Goal: Task Accomplishment & Management: Use online tool/utility

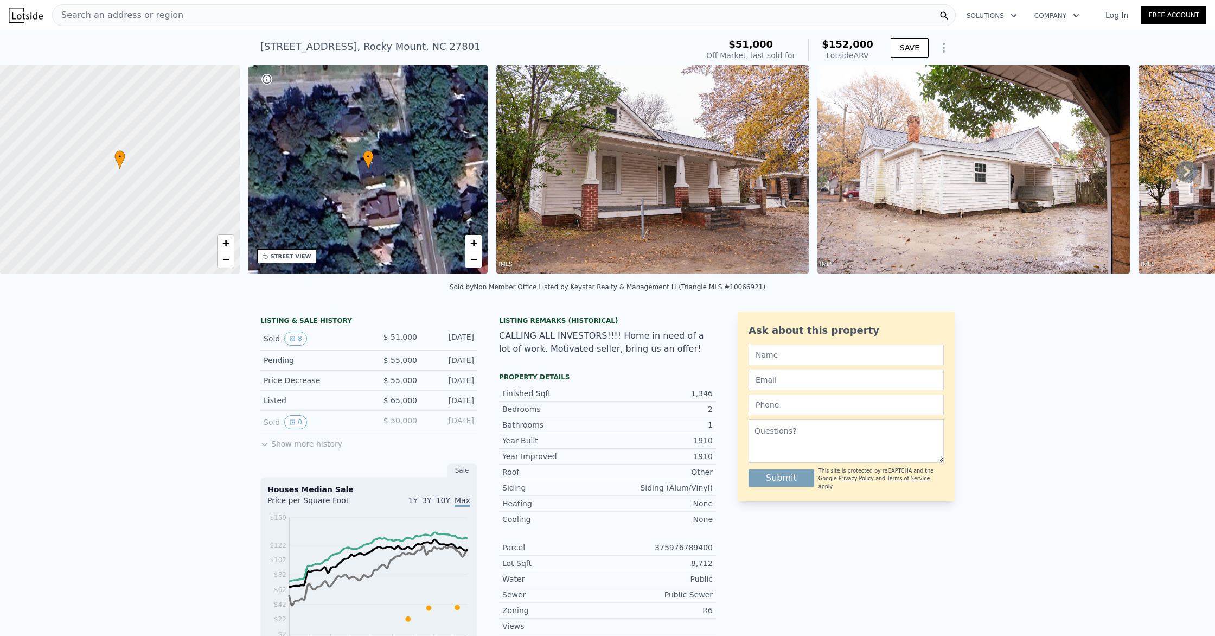
click at [202, 15] on div "Search an address or region" at bounding box center [503, 15] width 903 height 22
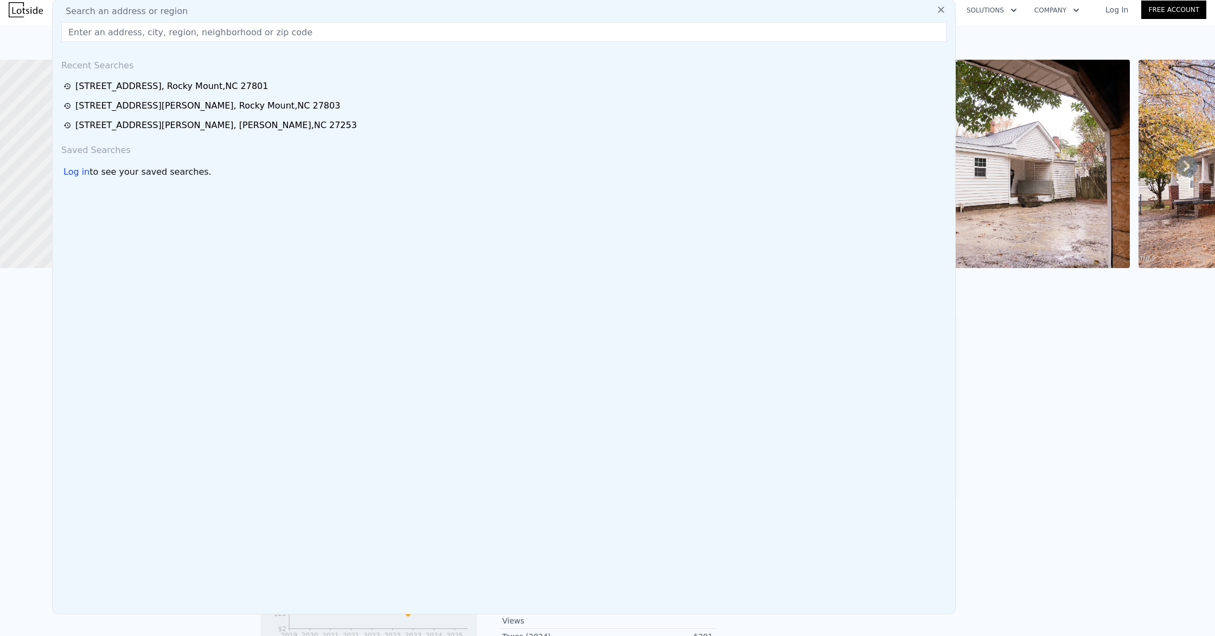
scroll to position [10, 0]
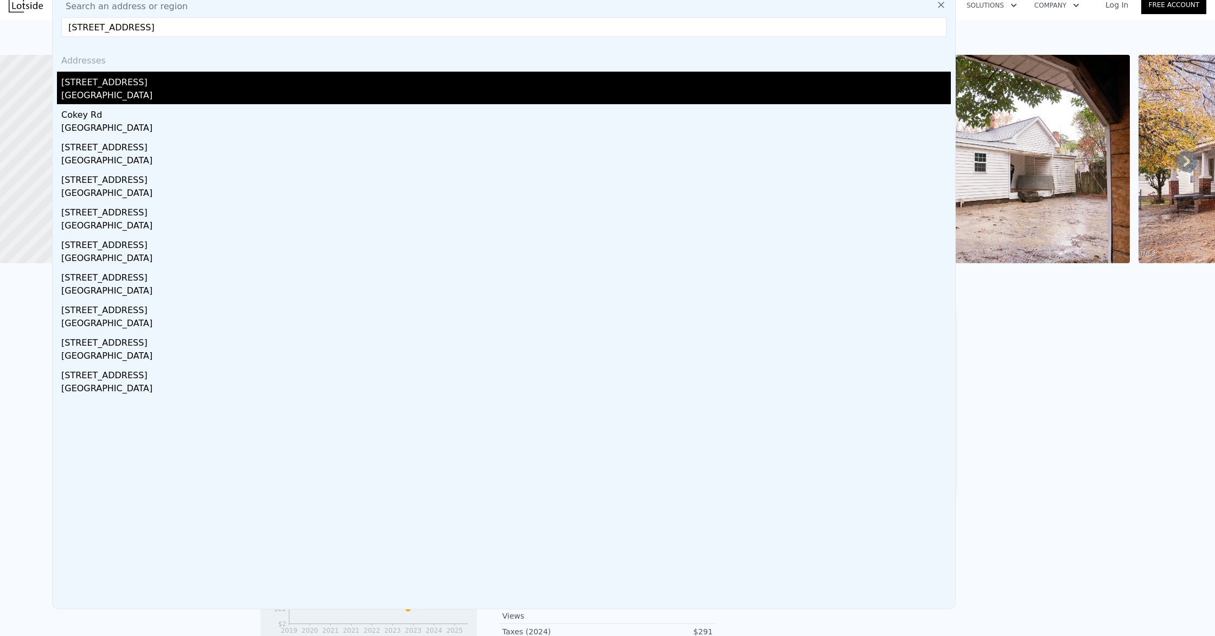
type input "[STREET_ADDRESS]"
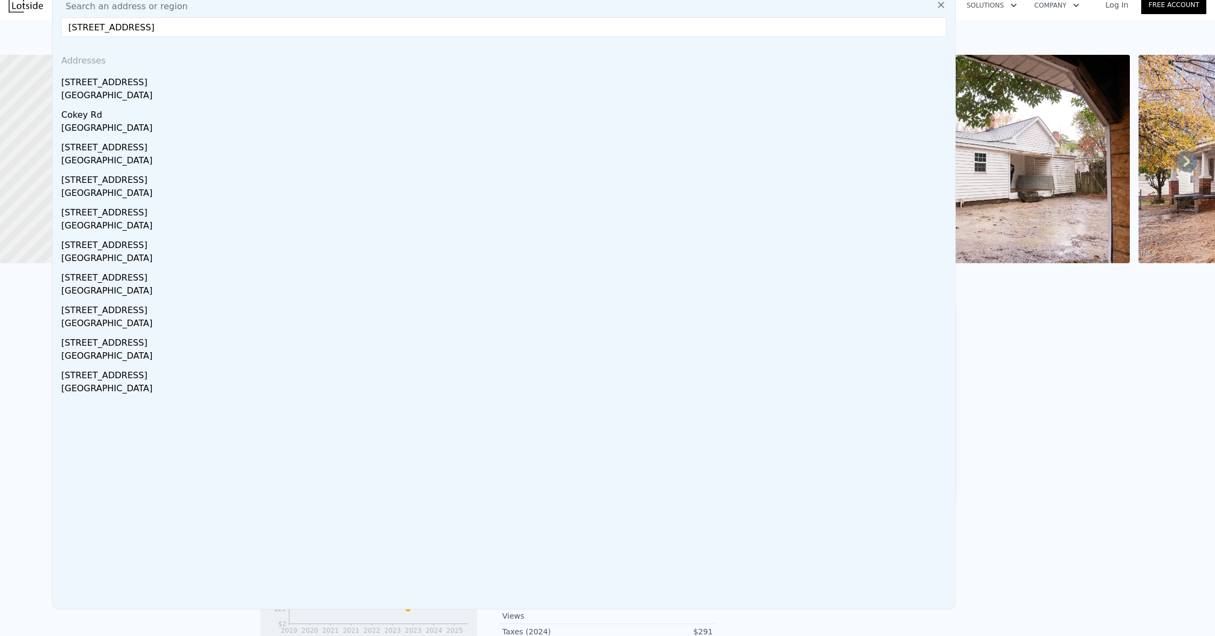
click at [139, 95] on div "[GEOGRAPHIC_DATA]" at bounding box center [505, 96] width 889 height 15
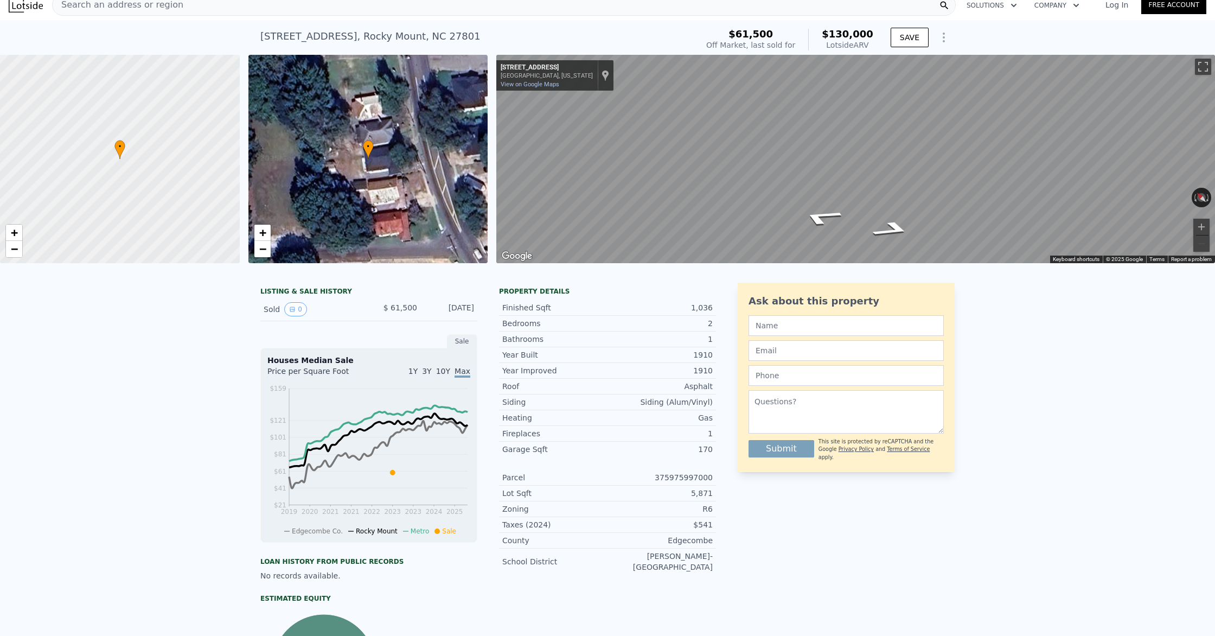
click at [435, 211] on div "• + − • + − ← Move left → Move right ↑ Move up ↓ Move down + Zoom in - Zoom out…" at bounding box center [607, 159] width 1215 height 208
click at [511, 213] on div "Map" at bounding box center [855, 159] width 718 height 208
drag, startPoint x: 820, startPoint y: 220, endPoint x: 484, endPoint y: 183, distance: 338.7
click at [484, 183] on div "• + − • + − ← Move left → Move right ↑ Move up ↓ Move down + Zoom in - Zoom out…" at bounding box center [607, 159] width 1215 height 208
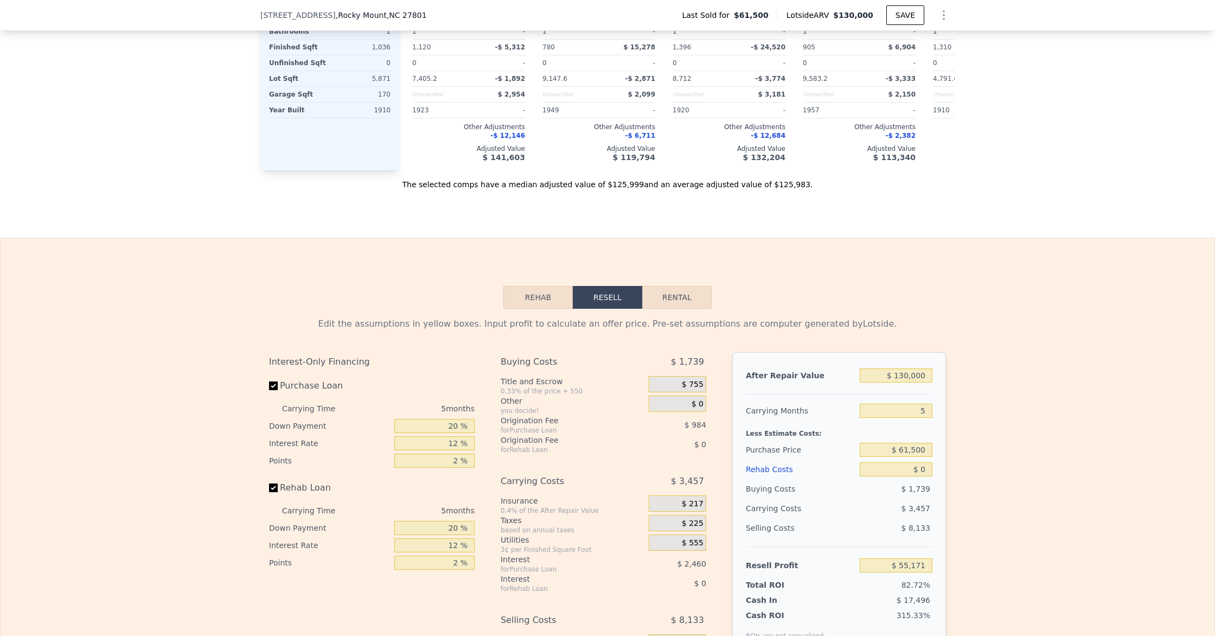
scroll to position [1266, 0]
click at [535, 294] on button "Rehab" at bounding box center [537, 296] width 69 height 23
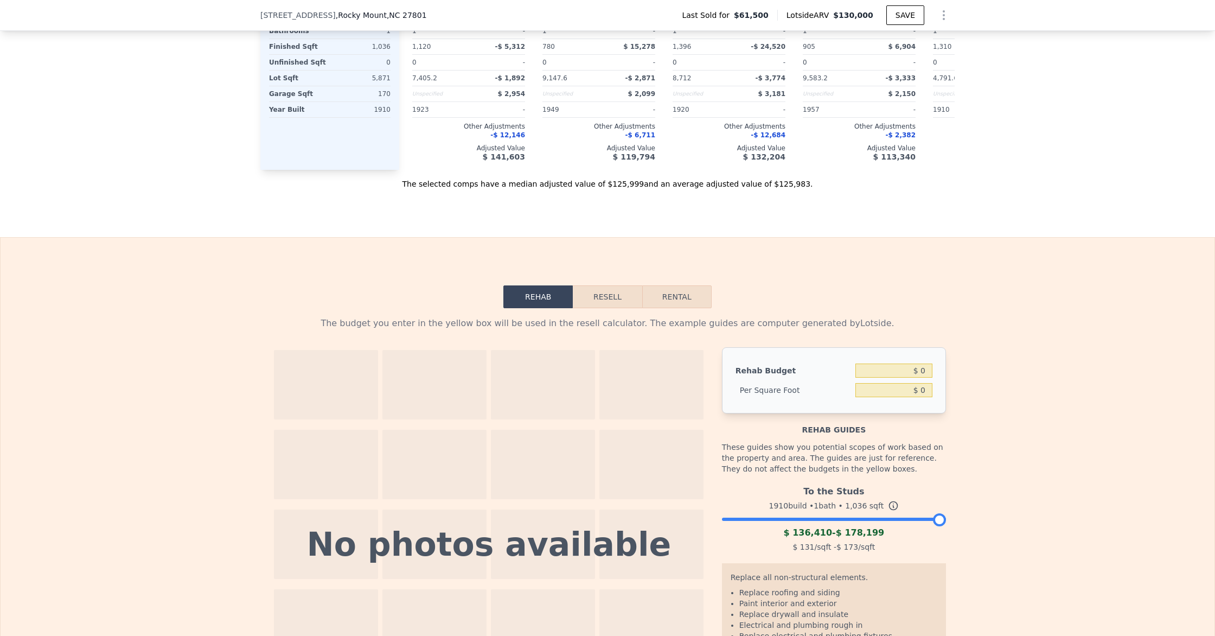
click at [549, 298] on button "Rehab" at bounding box center [537, 296] width 69 height 23
click at [929, 374] on input "$ 0" at bounding box center [893, 370] width 77 height 14
type input "$ 70,000"
type input "$ 67.57"
click at [898, 394] on input "$ 67.57" at bounding box center [893, 390] width 77 height 14
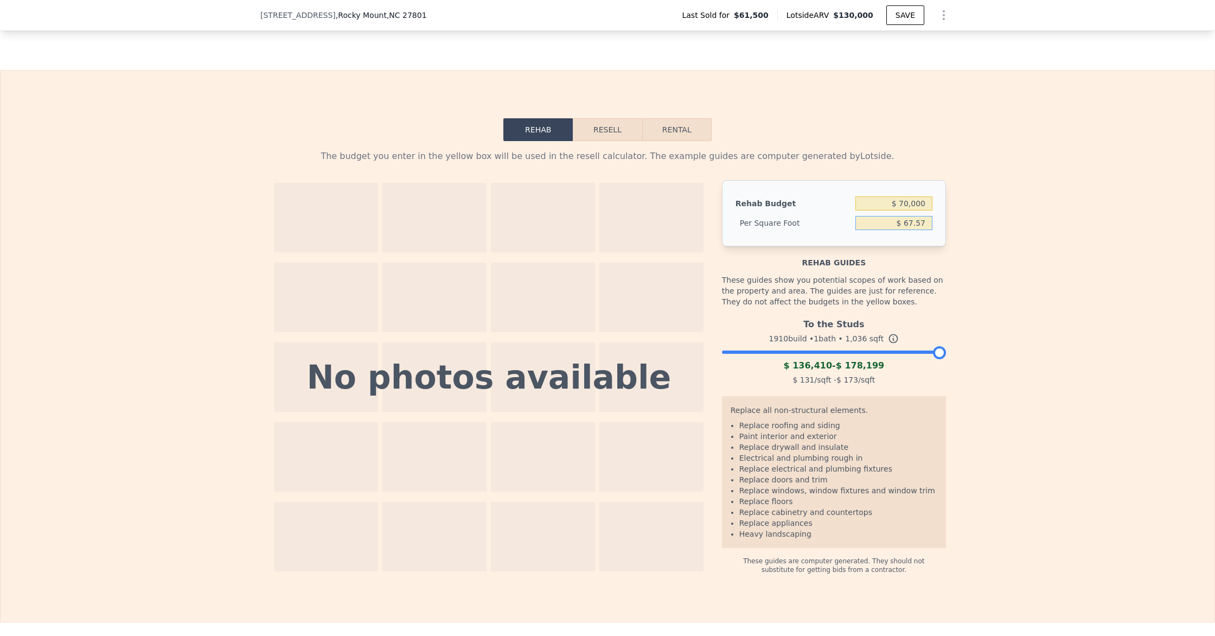
scroll to position [1471, 0]
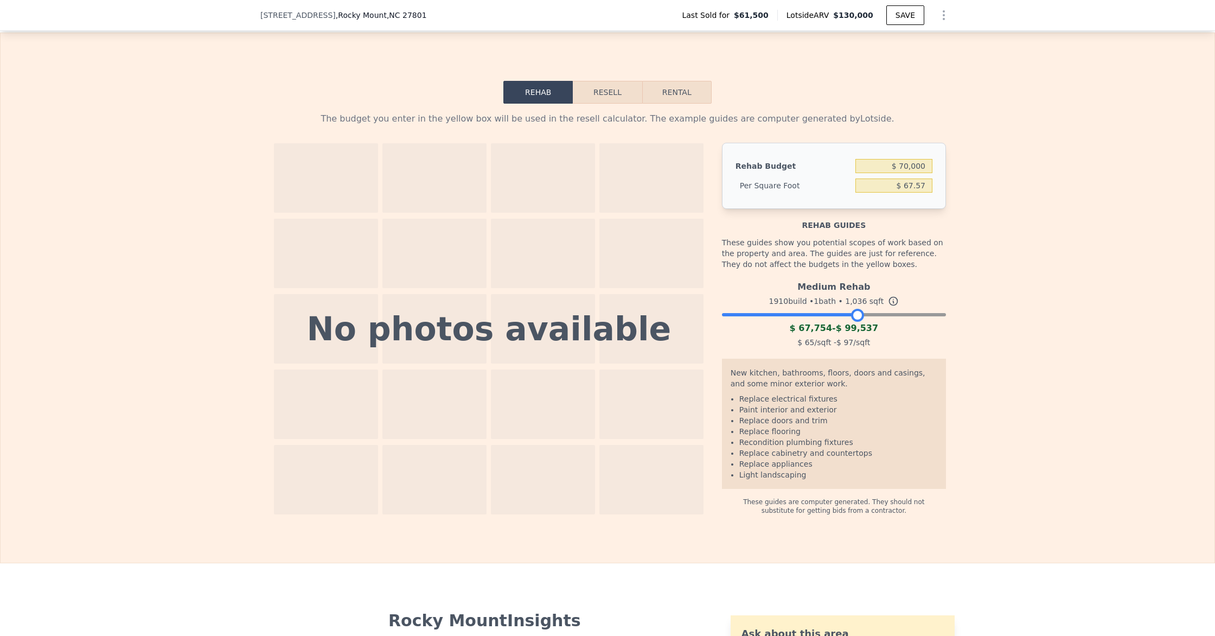
drag, startPoint x: 940, startPoint y: 313, endPoint x: 866, endPoint y: 321, distance: 74.7
click at [858, 320] on div at bounding box center [857, 315] width 13 height 13
click at [843, 317] on div "Medium Rehab 1910 build • 1 bath • 1,036 sqft $ 67,754 - $ 99,537 $ 65 /sqft - …" at bounding box center [834, 313] width 224 height 74
click at [845, 313] on div at bounding box center [834, 312] width 224 height 7
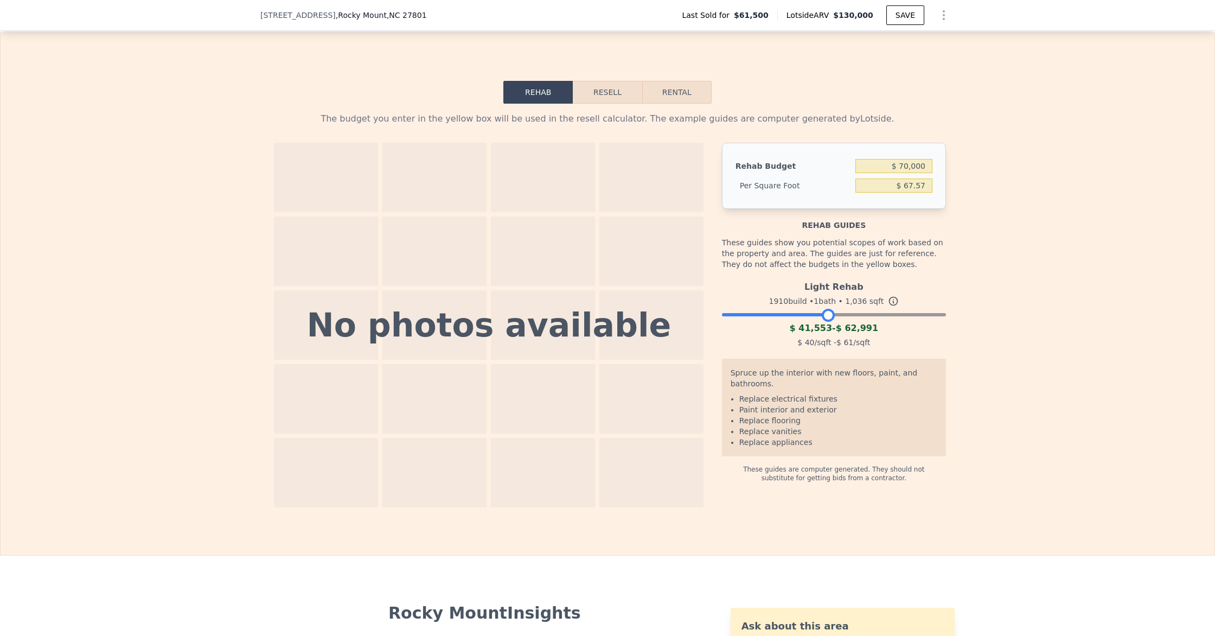
click at [827, 315] on div at bounding box center [834, 312] width 224 height 7
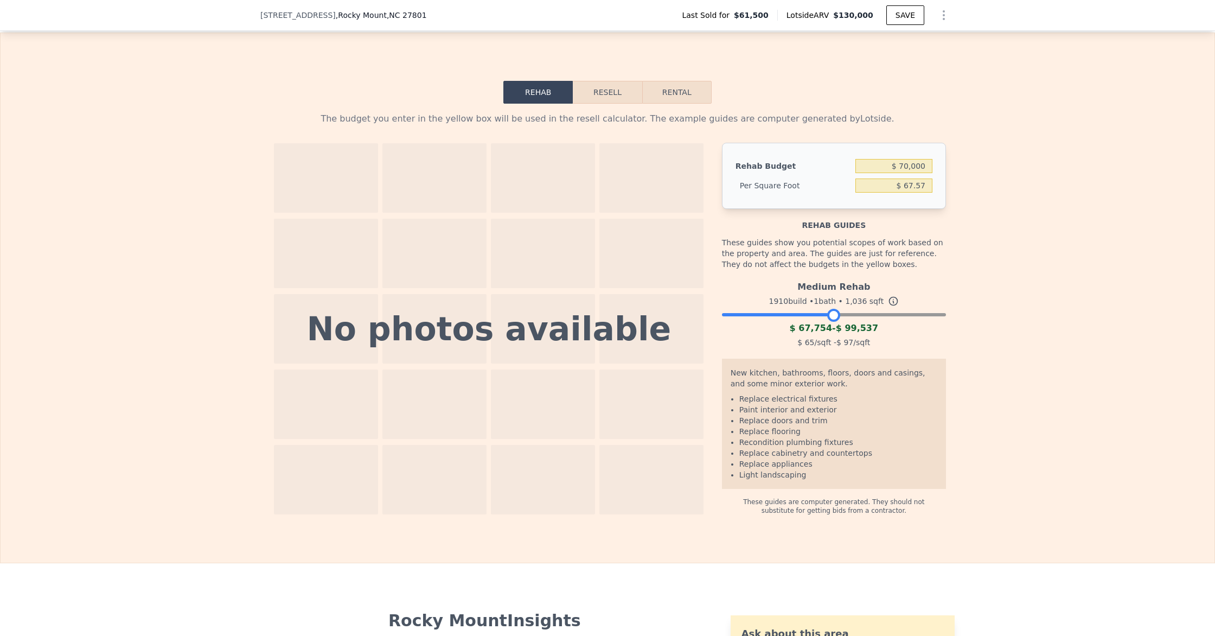
click at [833, 316] on div at bounding box center [833, 315] width 13 height 13
click at [832, 316] on div at bounding box center [833, 315] width 13 height 13
click at [827, 316] on div at bounding box center [833, 315] width 13 height 13
click at [833, 315] on div at bounding box center [833, 315] width 13 height 13
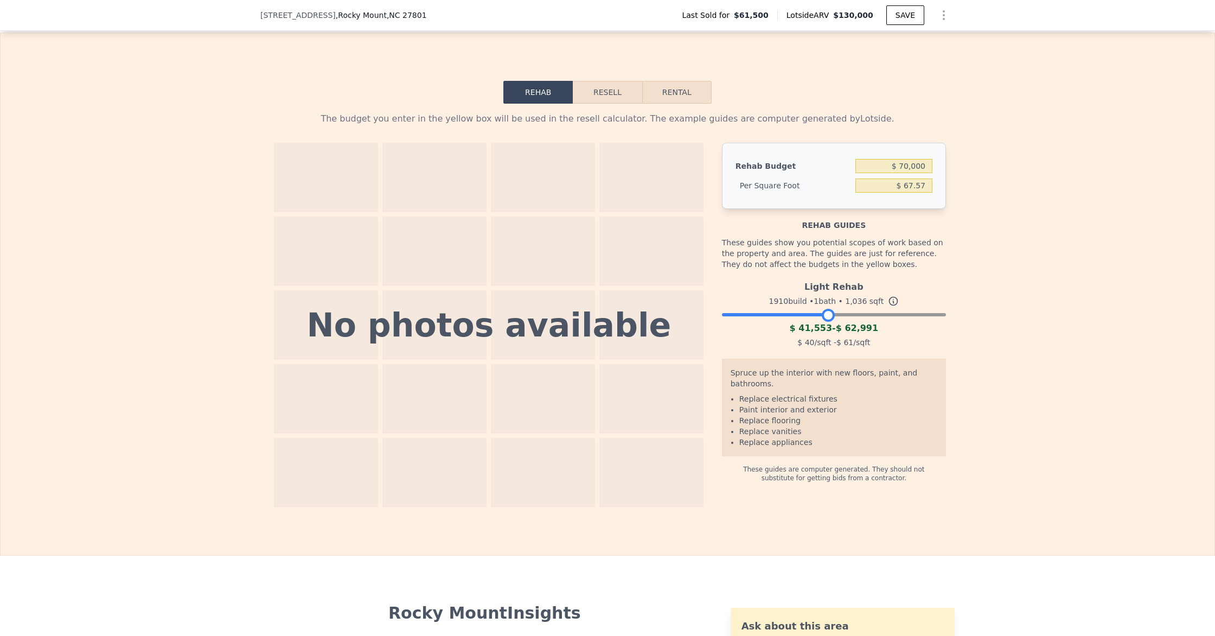
drag, startPoint x: 833, startPoint y: 315, endPoint x: 827, endPoint y: 315, distance: 6.0
click at [827, 315] on div at bounding box center [828, 315] width 13 height 13
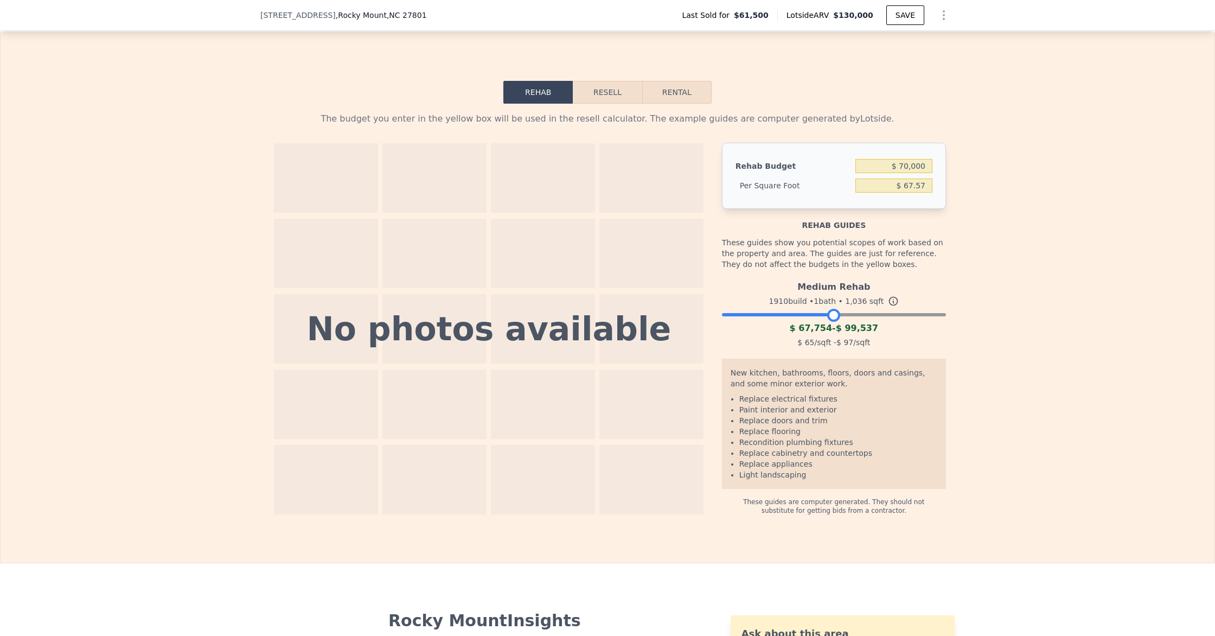
click at [835, 315] on div at bounding box center [834, 312] width 224 height 7
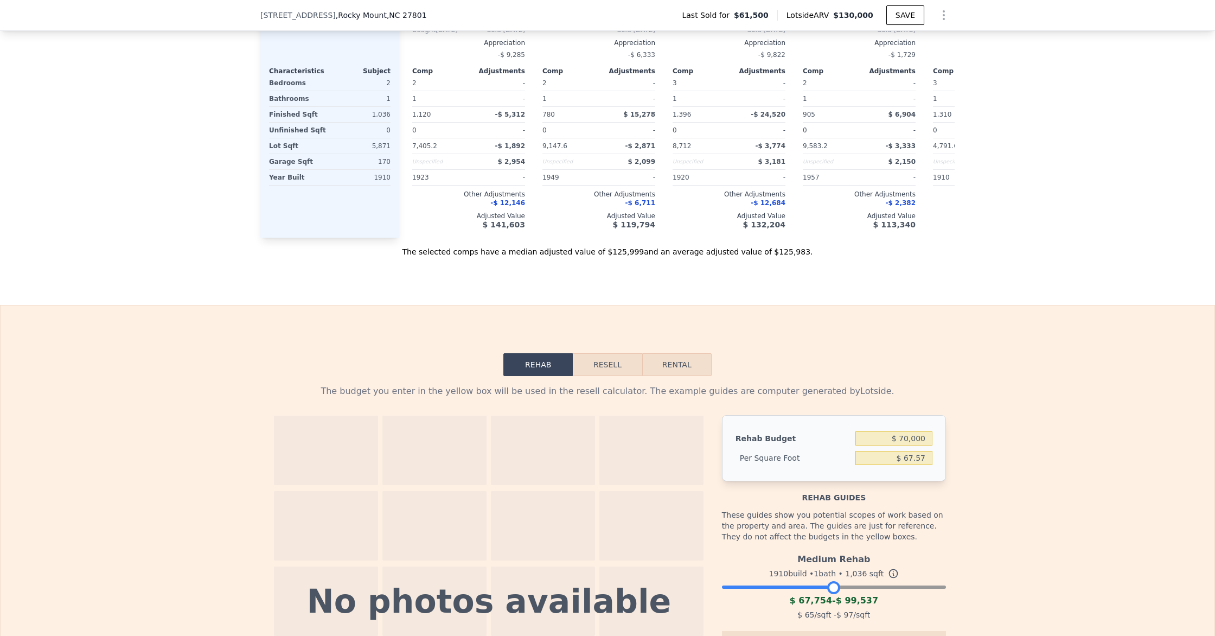
scroll to position [1202, 0]
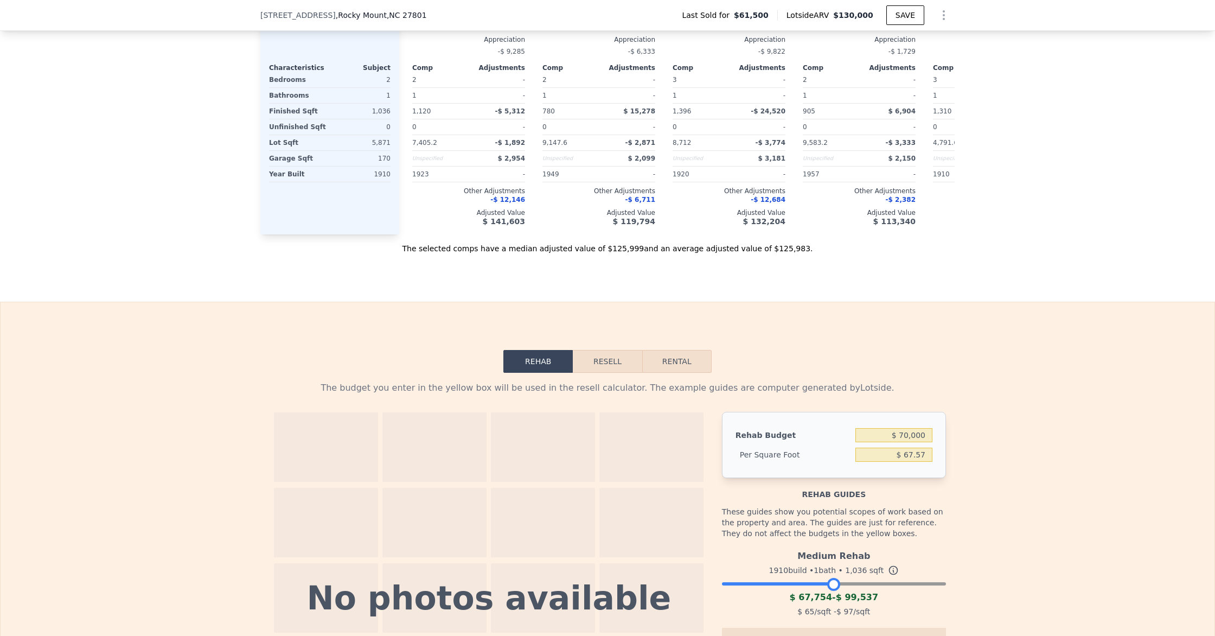
click at [695, 354] on button "Rental" at bounding box center [676, 361] width 69 height 23
select select "30"
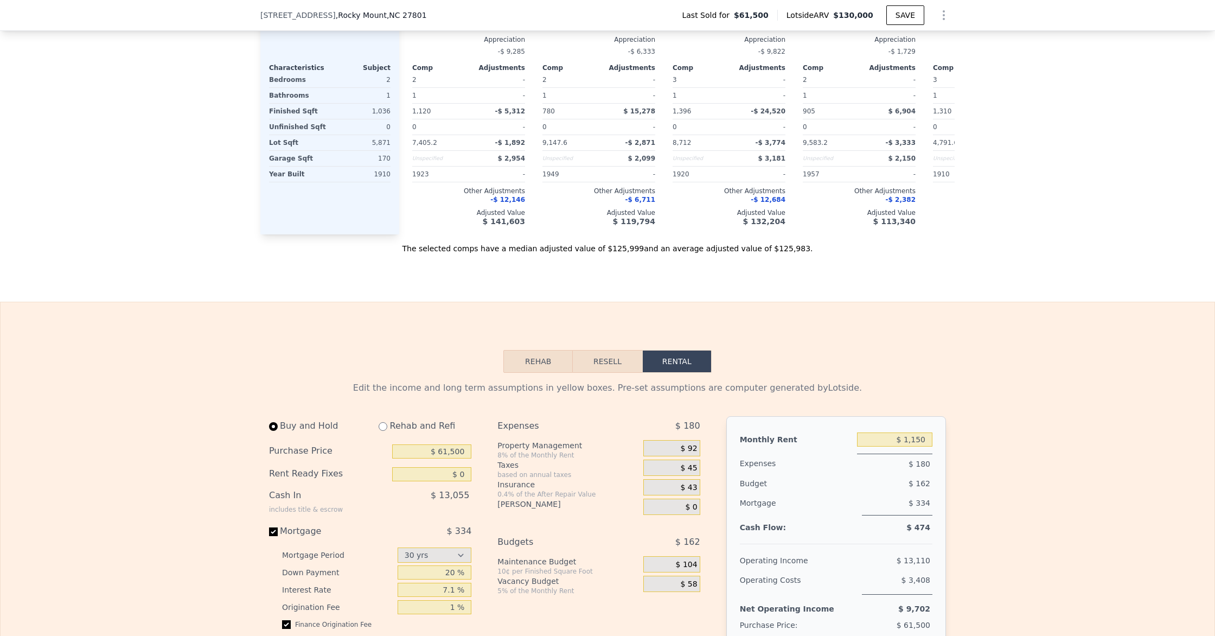
click at [601, 360] on button "Resell" at bounding box center [607, 361] width 69 height 23
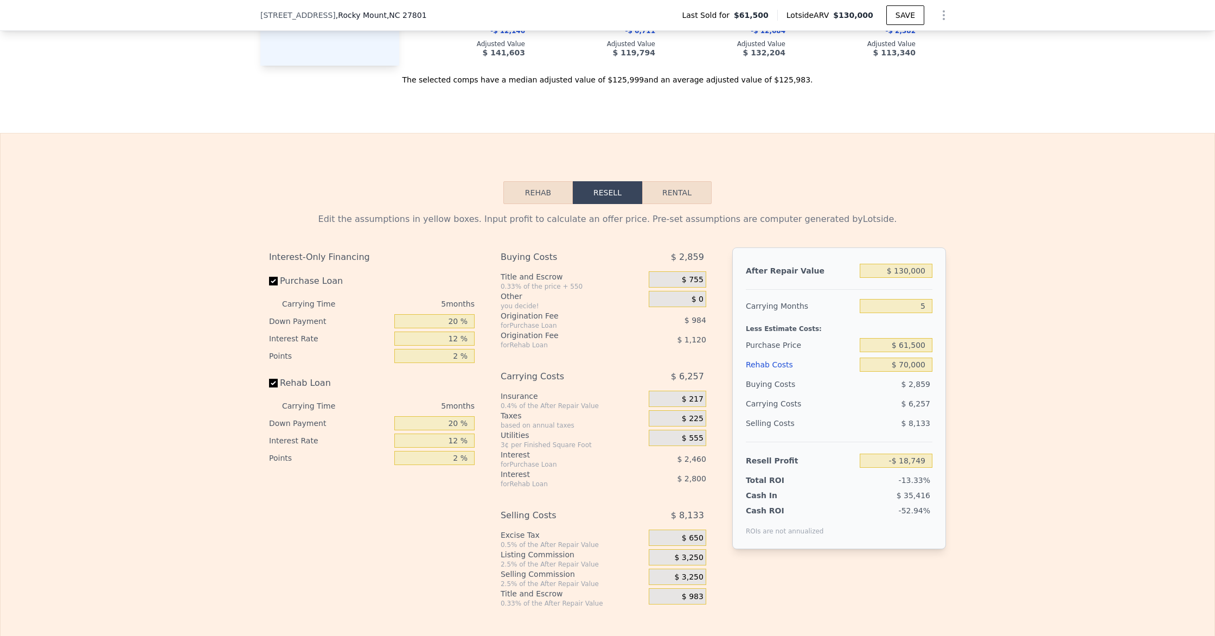
scroll to position [1370, 0]
click at [538, 192] on button "Rehab" at bounding box center [537, 193] width 69 height 23
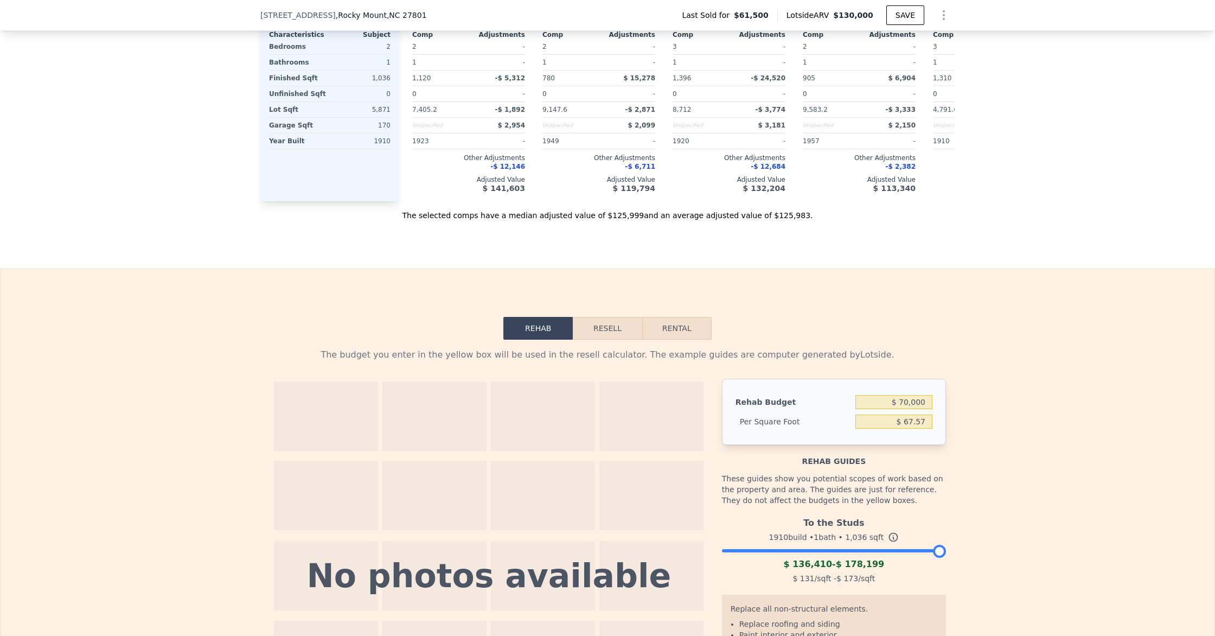
scroll to position [1319, 0]
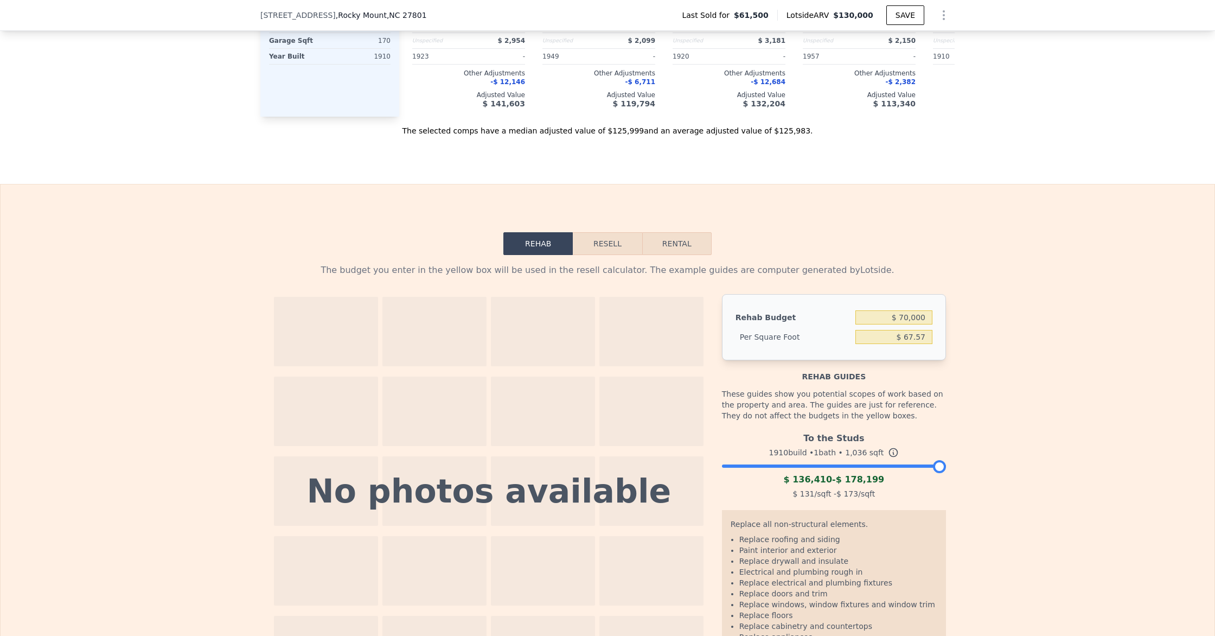
click at [615, 252] on button "Resell" at bounding box center [607, 243] width 69 height 23
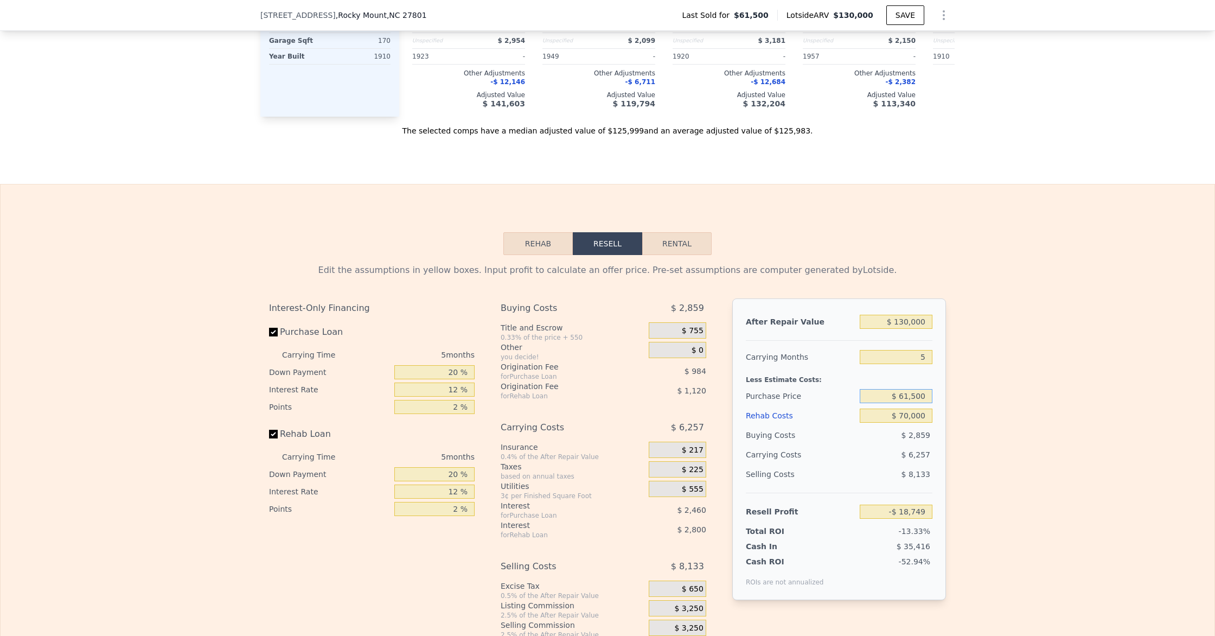
click at [912, 396] on input "$ 61,500" at bounding box center [895, 396] width 73 height 14
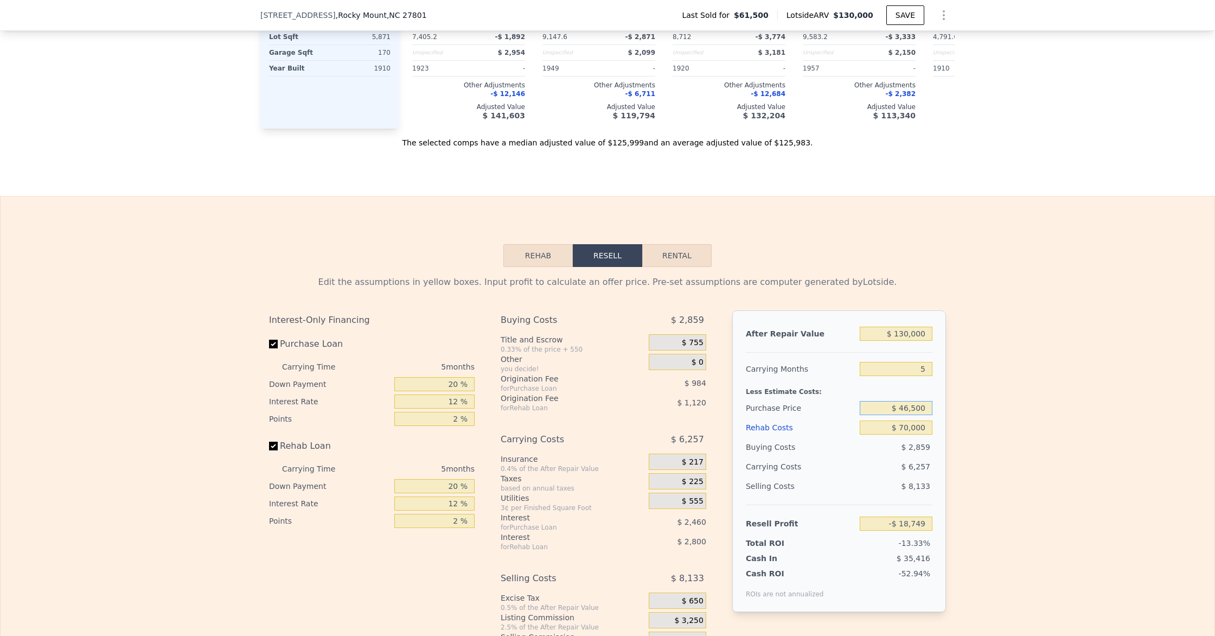
type input "$ 46,500"
type input "-$ 2,859"
click at [885, 434] on input "$ 70,000" at bounding box center [895, 427] width 73 height 14
click at [686, 260] on button "Rental" at bounding box center [676, 255] width 69 height 23
select select "30"
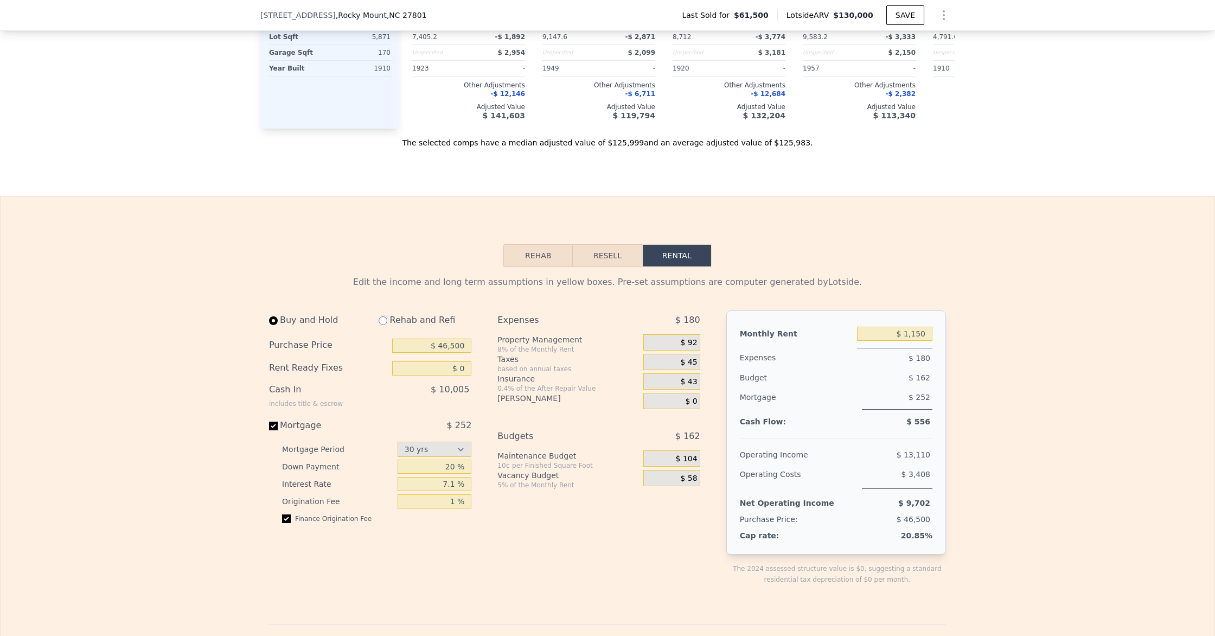
click at [383, 323] on input "radio" at bounding box center [382, 320] width 9 height 9
radio input "true"
type input "$ 70,000"
type input "$ 1,800"
select select "30"
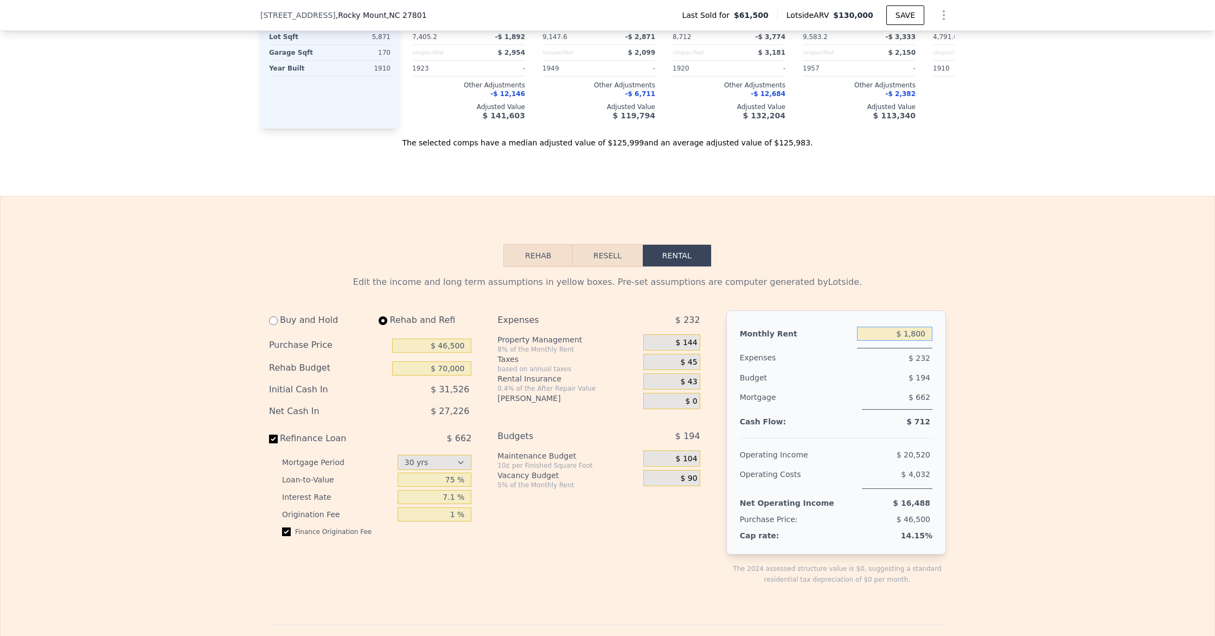
click at [912, 330] on input "$ 1,800" at bounding box center [894, 333] width 75 height 14
type input "$ 1,100"
click at [936, 363] on div "Monthly Rent $ 1,100 Expenses $ 232 Budget $ 194 Mortgage $ 662 Cash Flow: $ 71…" at bounding box center [836, 432] width 220 height 244
drag, startPoint x: 447, startPoint y: 367, endPoint x: 497, endPoint y: 374, distance: 49.8
click at [447, 367] on input "$ 70,000" at bounding box center [431, 368] width 79 height 14
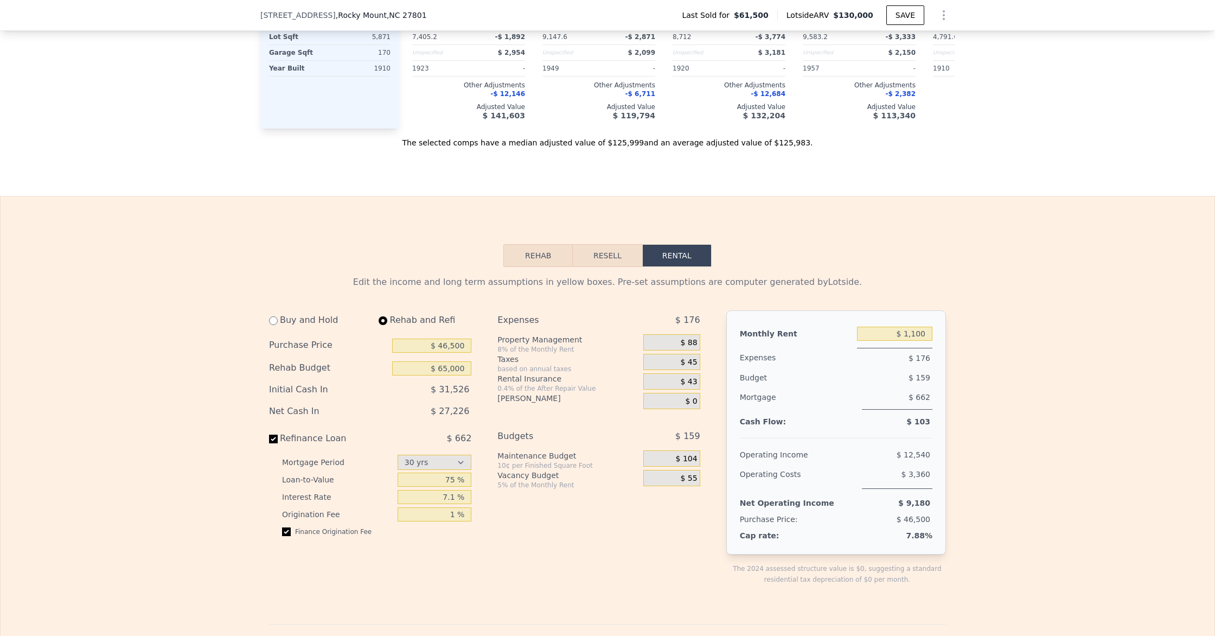
click at [481, 396] on div "Buy and Hold Rehab and Refi Purchase Price $ 46,500 Rehab Budget $ 65,000 Initi…" at bounding box center [489, 456] width 440 height 292
click at [628, 413] on div "Expenses $ 176 Property Management 8% of the Monthly Rent $ 88 Taxes based on a…" at bounding box center [602, 456] width 211 height 292
click at [663, 400] on div "$ 0" at bounding box center [671, 401] width 56 height 16
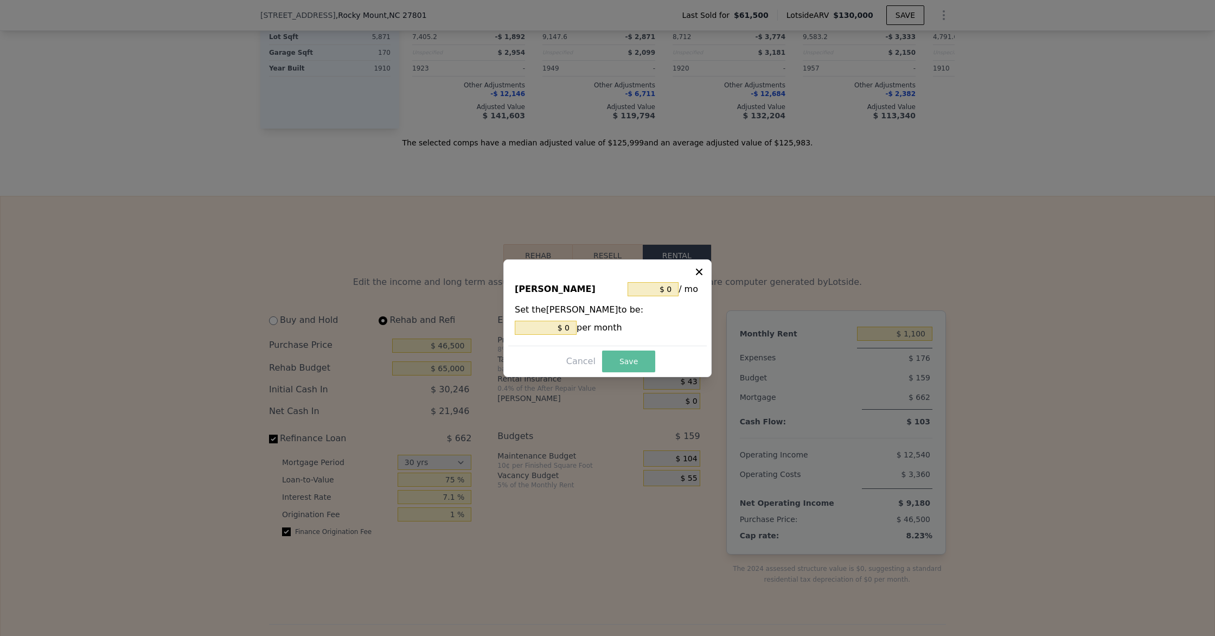
click at [625, 357] on button "Save" at bounding box center [628, 361] width 53 height 22
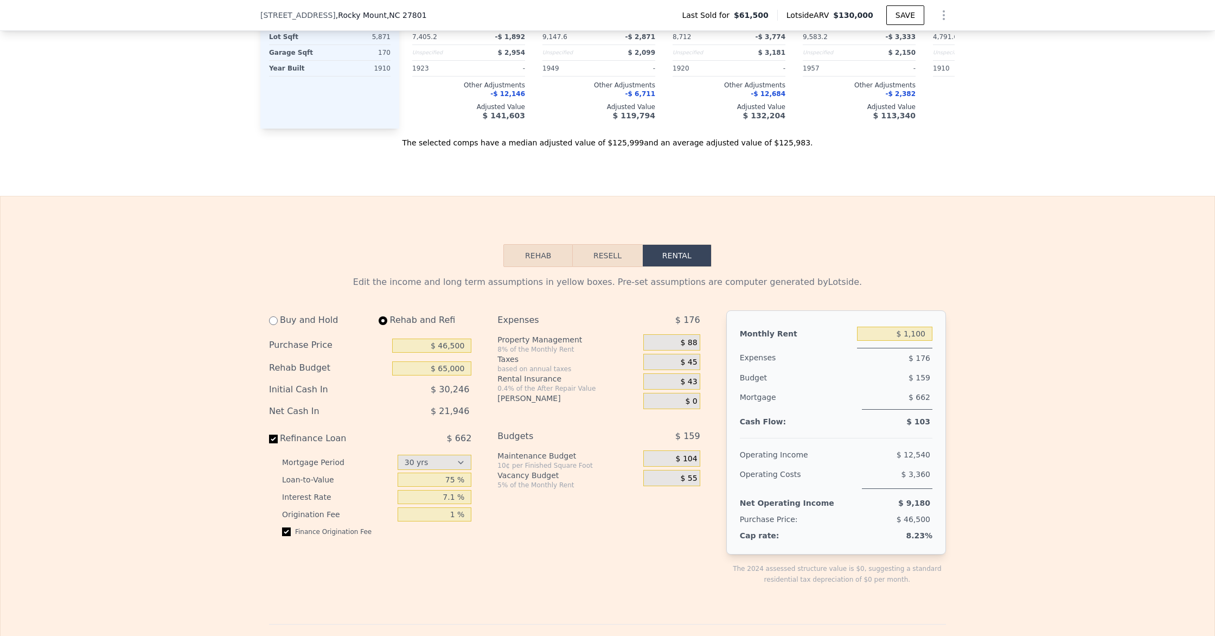
click at [787, 362] on div "Expenses" at bounding box center [796, 358] width 113 height 20
click at [438, 376] on div "Rehab Budget $ 65,000" at bounding box center [370, 368] width 202 height 23
drag, startPoint x: 448, startPoint y: 371, endPoint x: 457, endPoint y: 375, distance: 9.5
click at [448, 371] on input "$ 65,000" at bounding box center [431, 368] width 79 height 14
type input "$ 70,000"
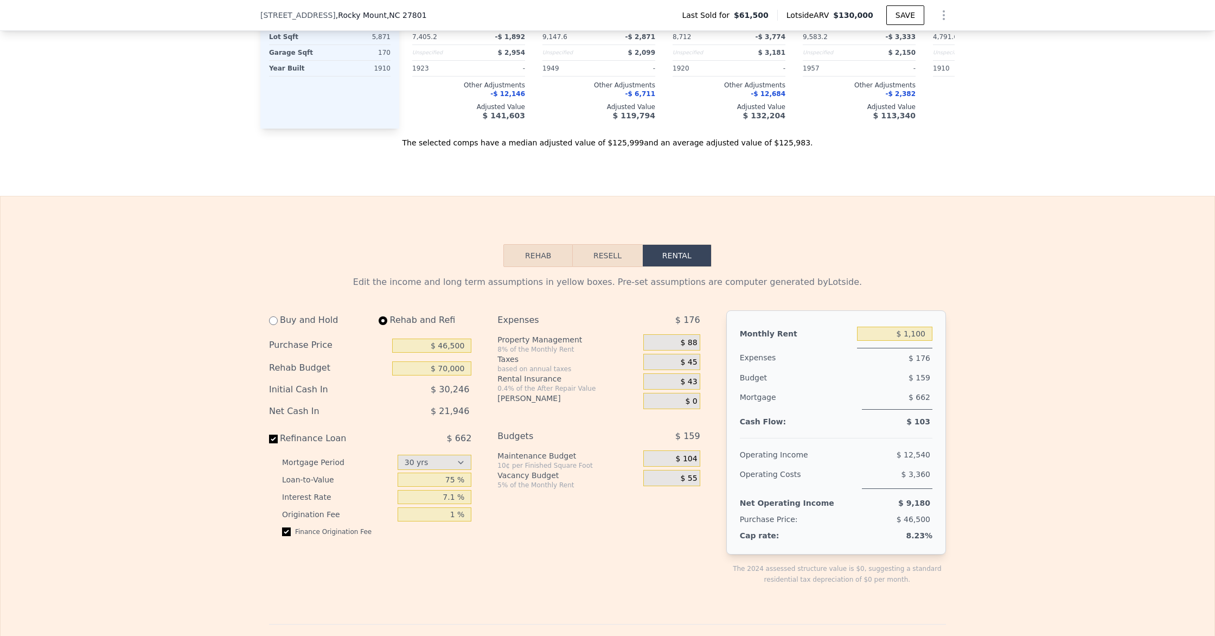
click at [447, 388] on span "$ 30,246" at bounding box center [450, 389] width 38 height 10
click at [287, 323] on div "Buy and Hold" at bounding box center [317, 320] width 97 height 20
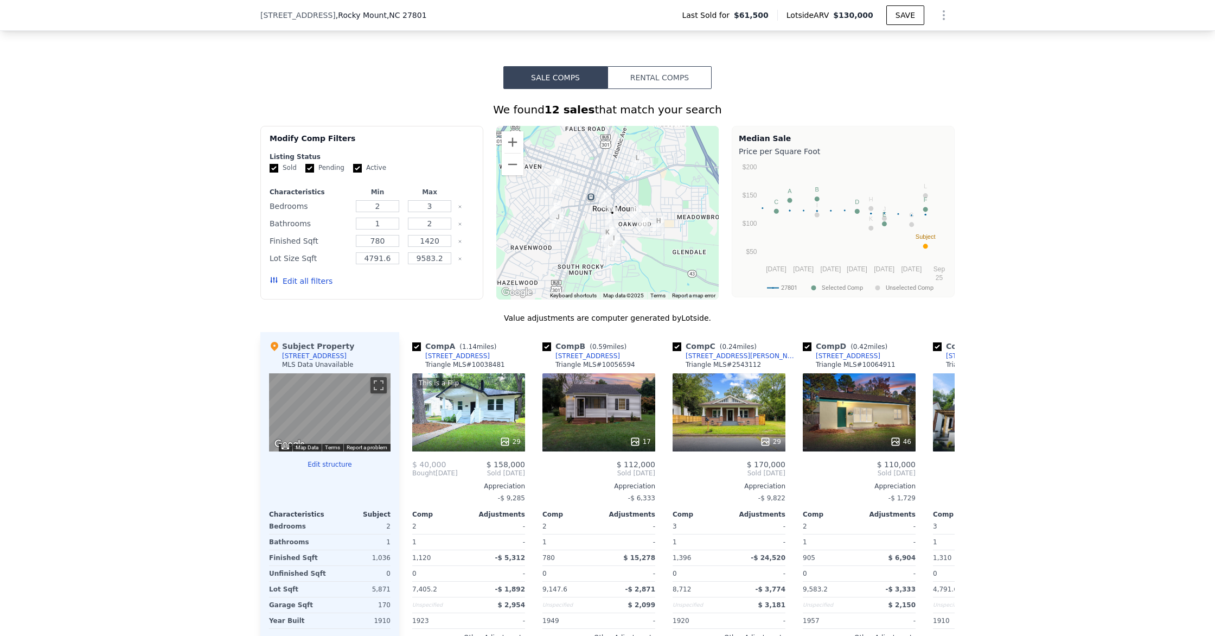
scroll to position [758, 0]
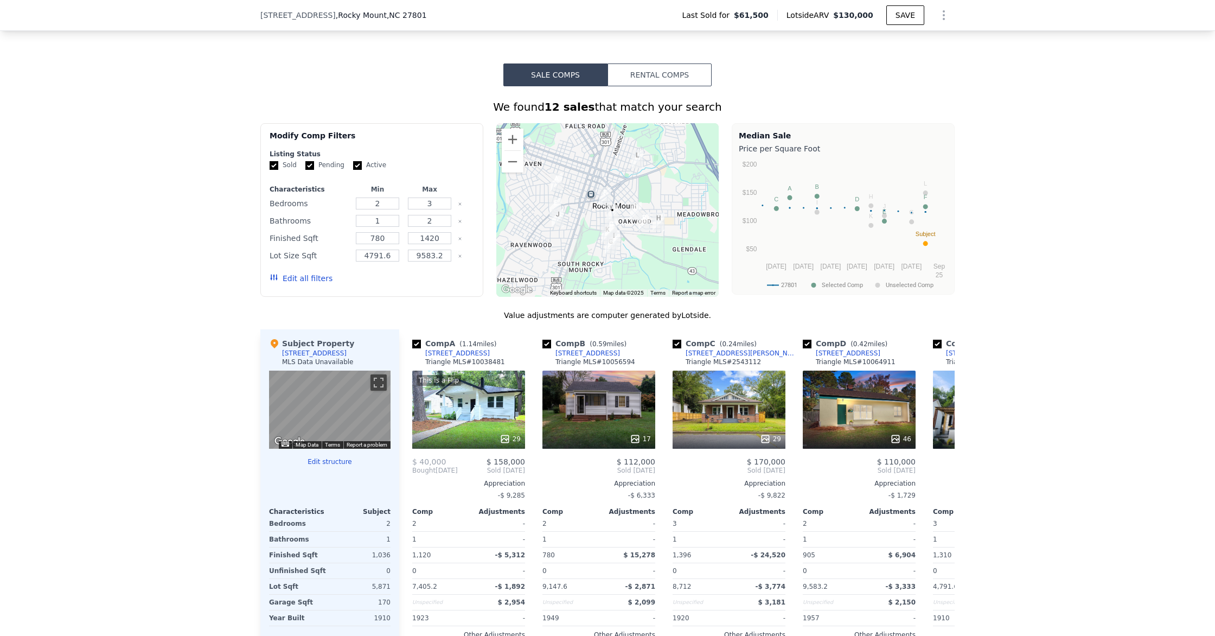
click at [353, 167] on input "Active" at bounding box center [357, 165] width 9 height 9
checkbox input "false"
click at [307, 165] on input "Pending" at bounding box center [309, 165] width 9 height 9
checkbox input "false"
drag, startPoint x: 392, startPoint y: 252, endPoint x: 419, endPoint y: 253, distance: 27.2
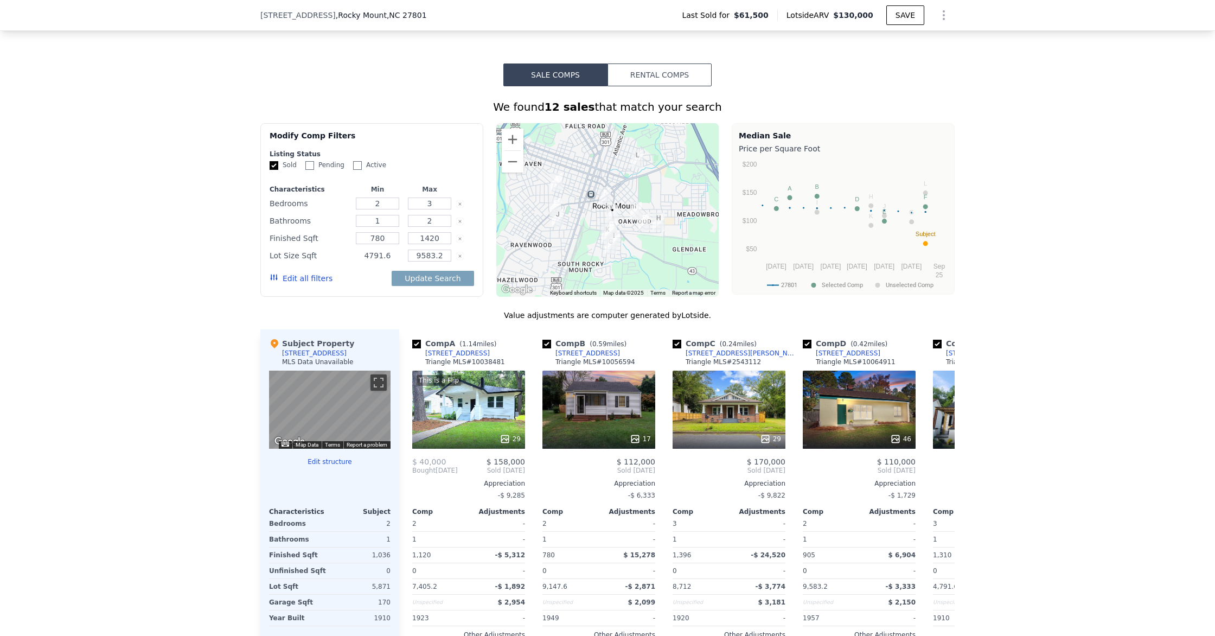
click at [399, 253] on div "4791.6" at bounding box center [378, 255] width 48 height 15
type input "4791"
click at [445, 257] on input "9583.2" at bounding box center [429, 255] width 43 height 12
type input "9583"
click at [438, 267] on div "Update Search" at bounding box center [433, 278] width 82 height 30
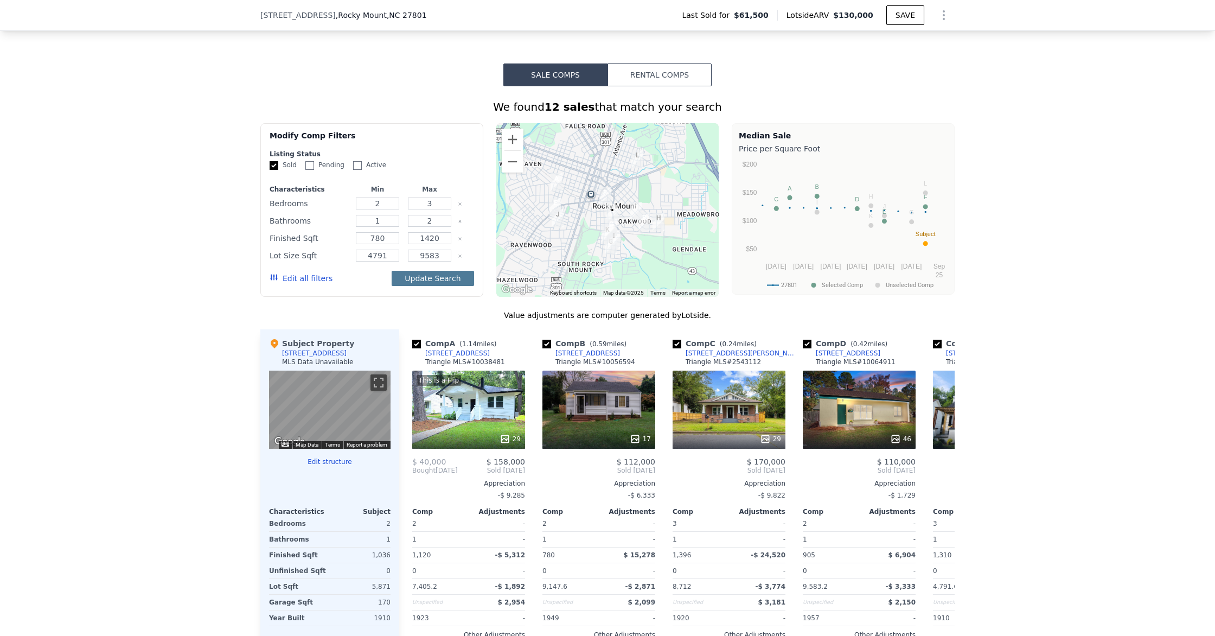
click at [436, 273] on button "Update Search" at bounding box center [433, 278] width 82 height 15
checkbox input "false"
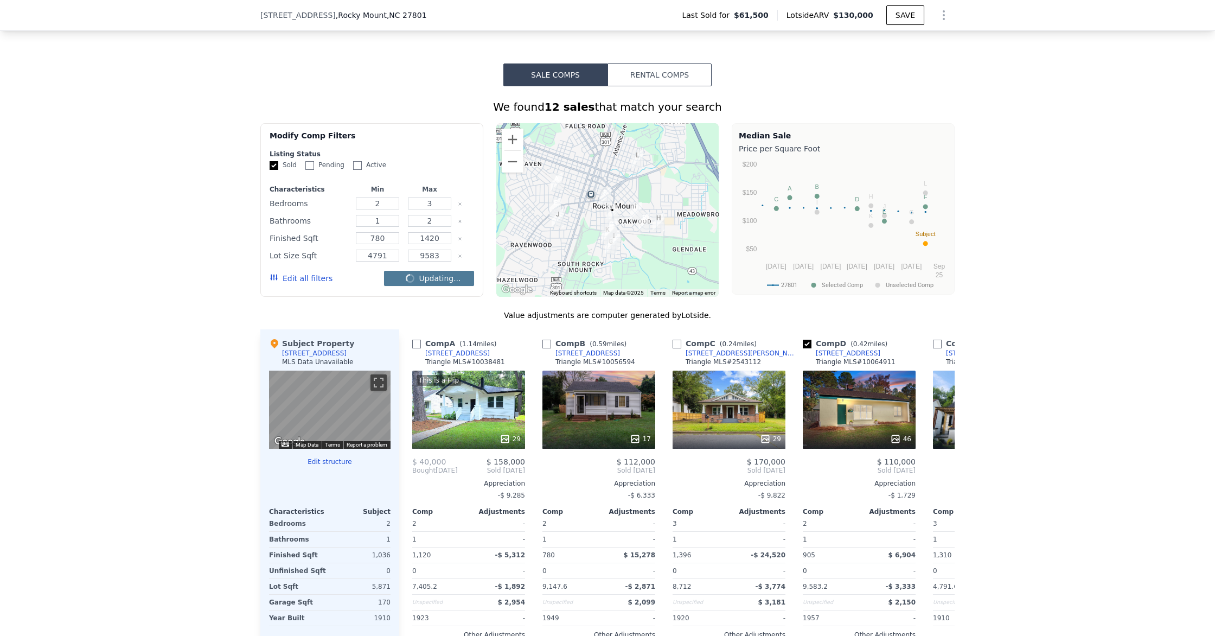
checkbox input "false"
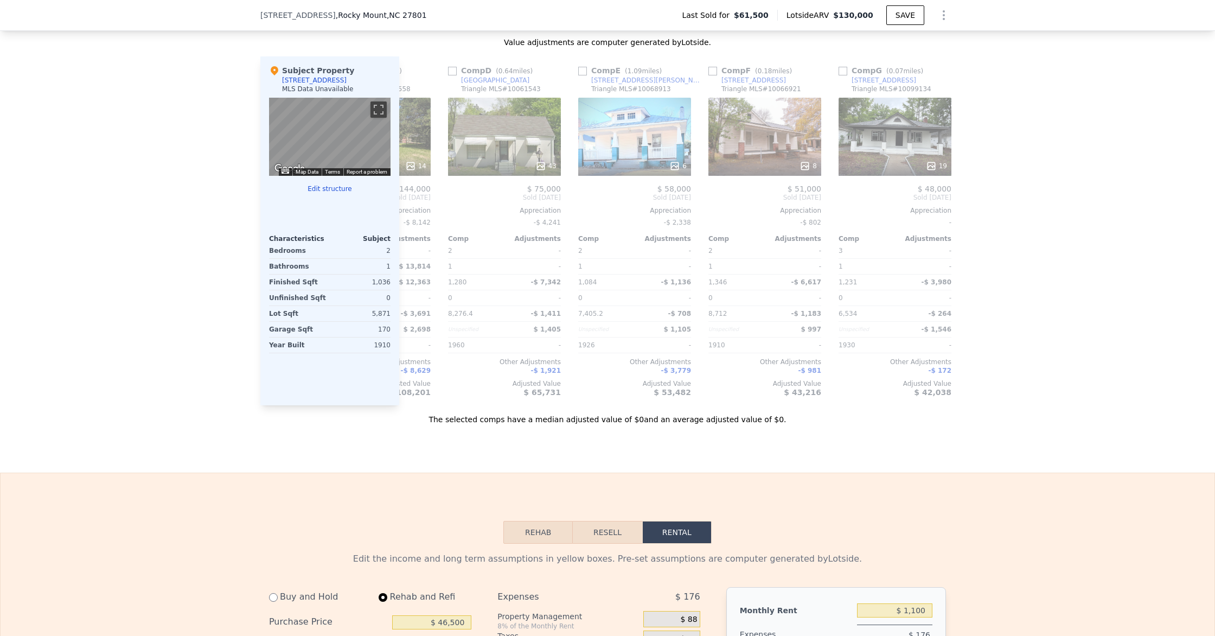
scroll to position [0, 358]
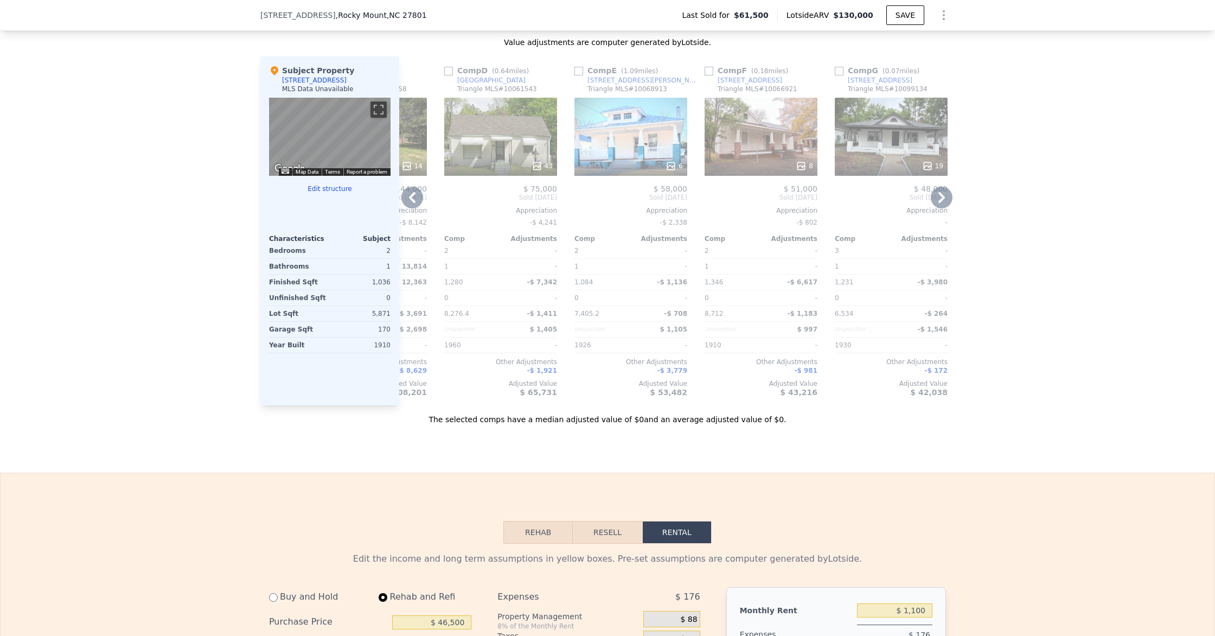
click at [705, 72] on input "checkbox" at bounding box center [708, 71] width 9 height 9
checkbox input "true"
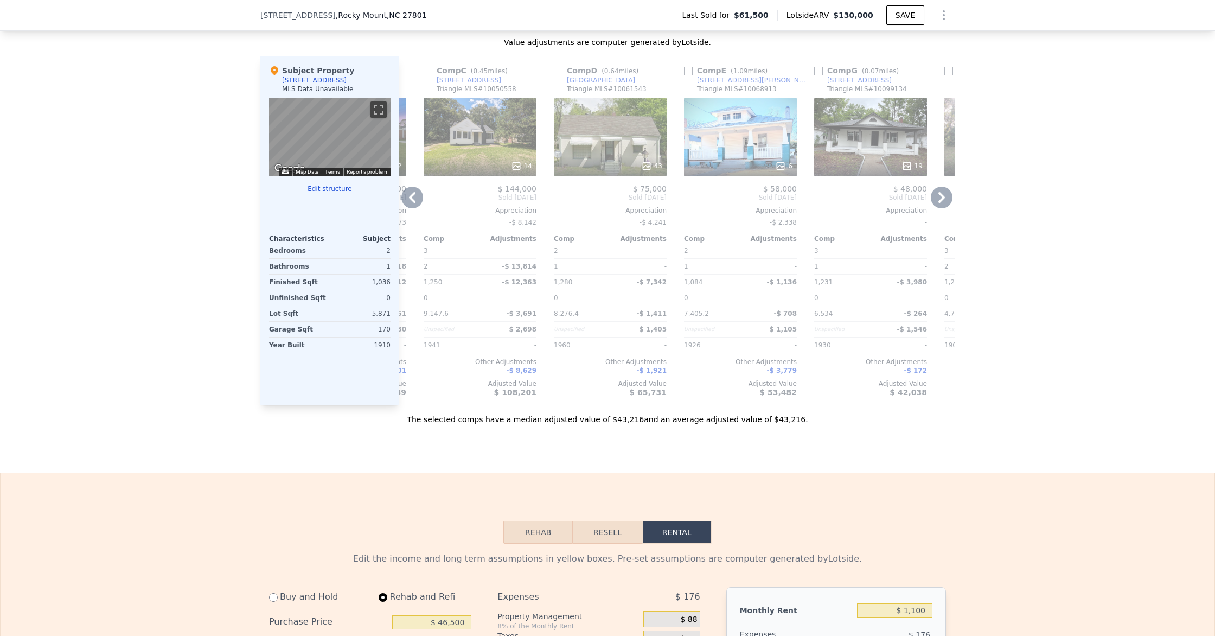
scroll to position [0, 1033]
click at [684, 73] on input "checkbox" at bounding box center [685, 71] width 9 height 9
checkbox input "true"
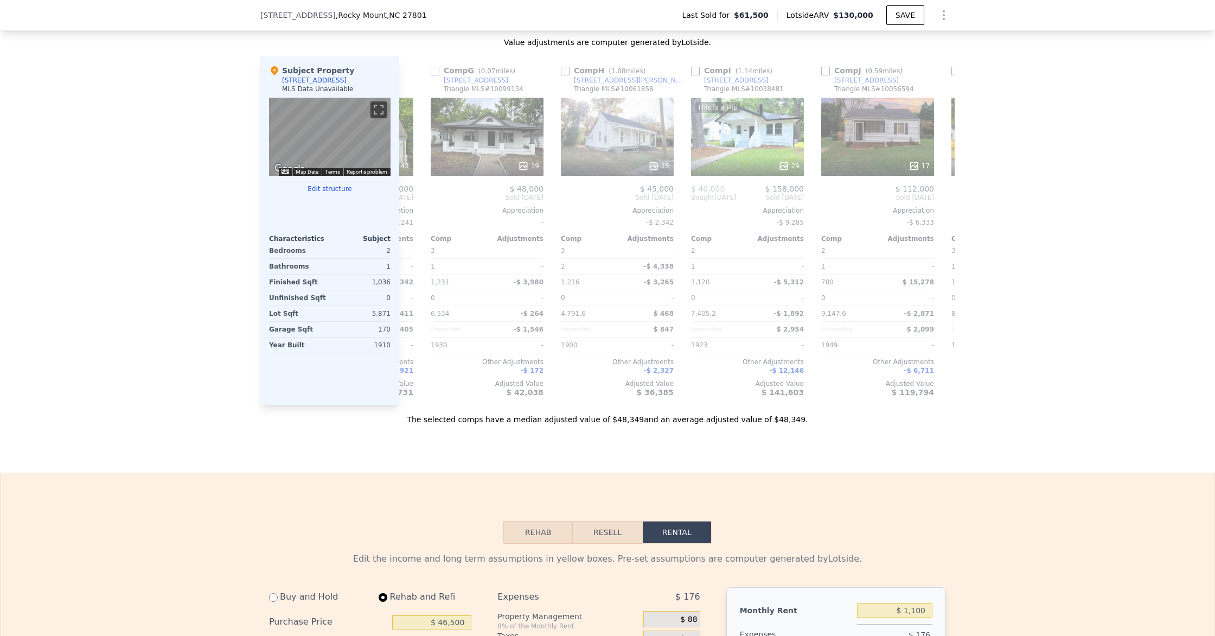
scroll to position [0, 759]
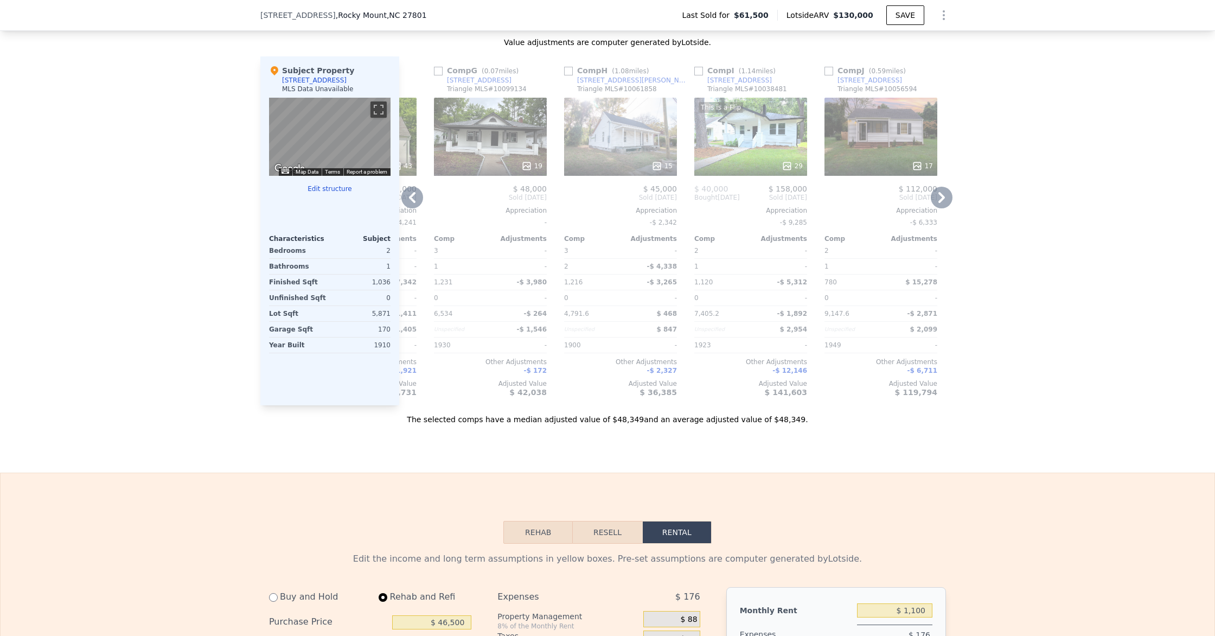
click at [572, 71] on input "checkbox" at bounding box center [568, 71] width 9 height 9
checkbox input "true"
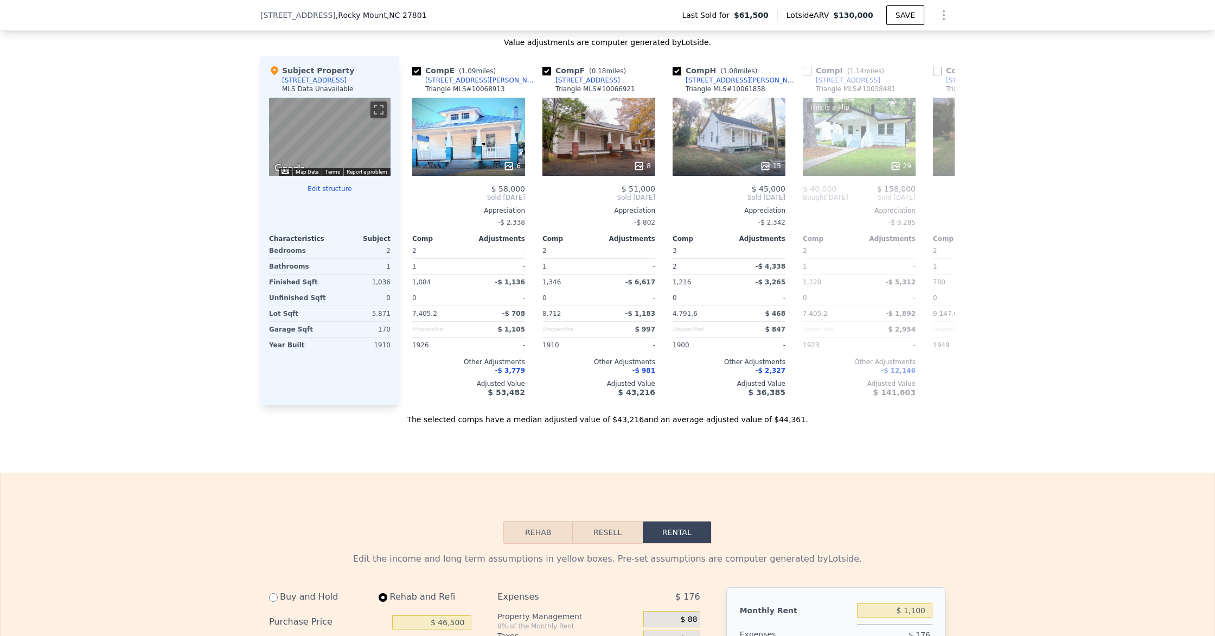
scroll to position [0, 1]
click at [732, 136] on div "15" at bounding box center [728, 137] width 113 height 78
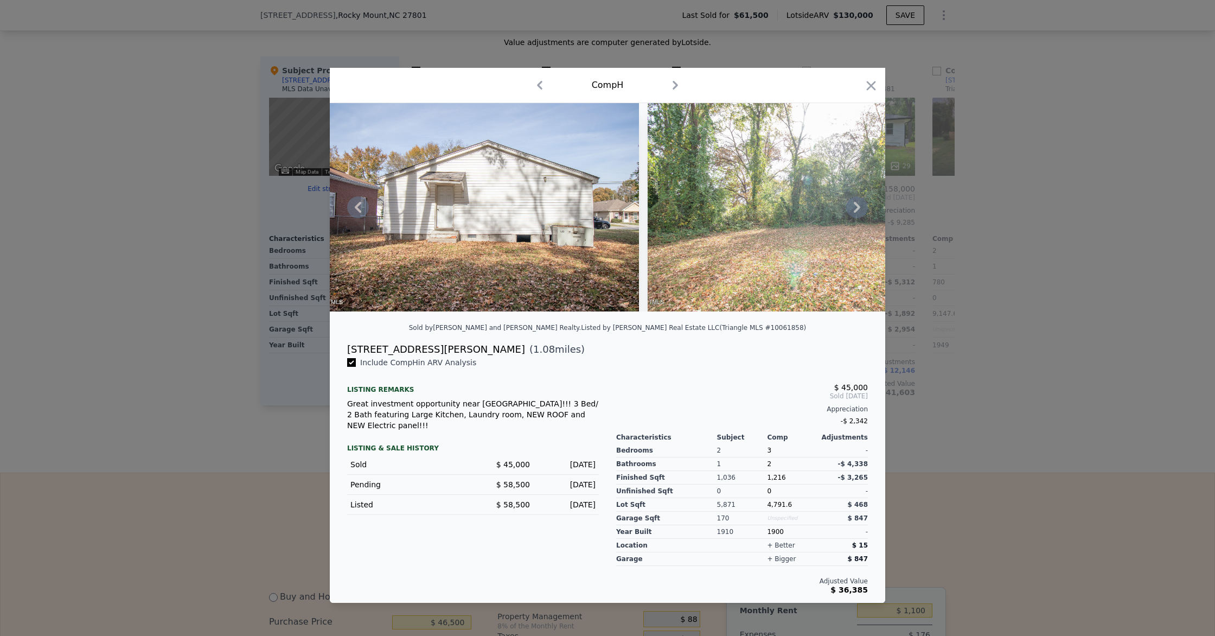
scroll to position [0, 4252]
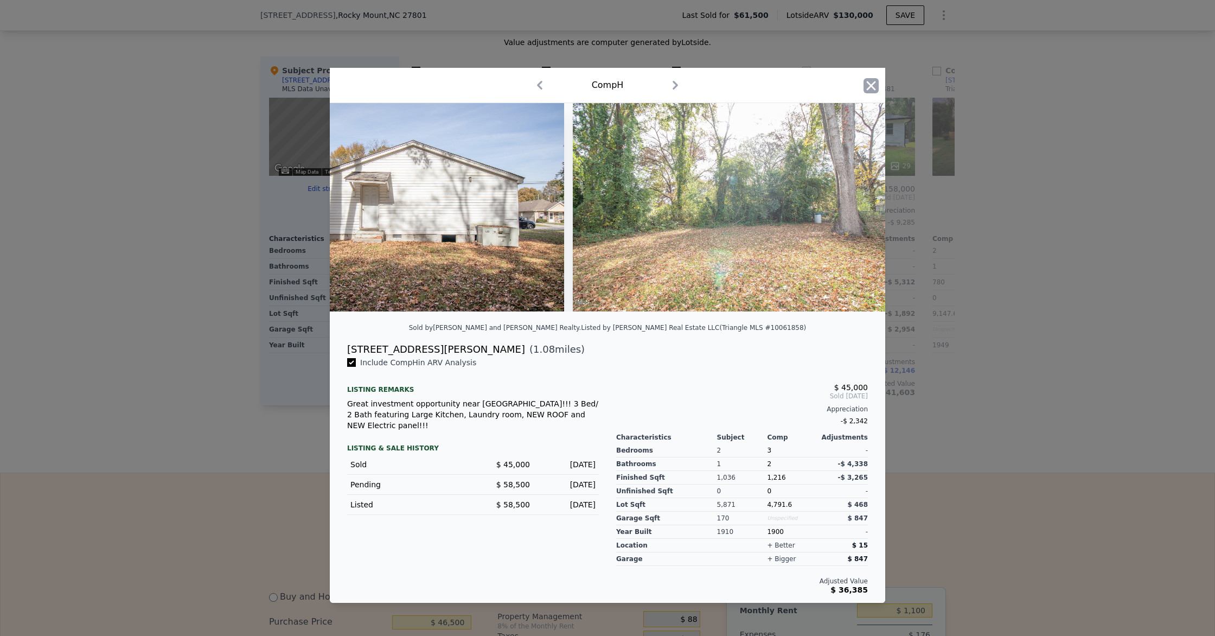
click at [869, 86] on icon "button" at bounding box center [871, 85] width 9 height 9
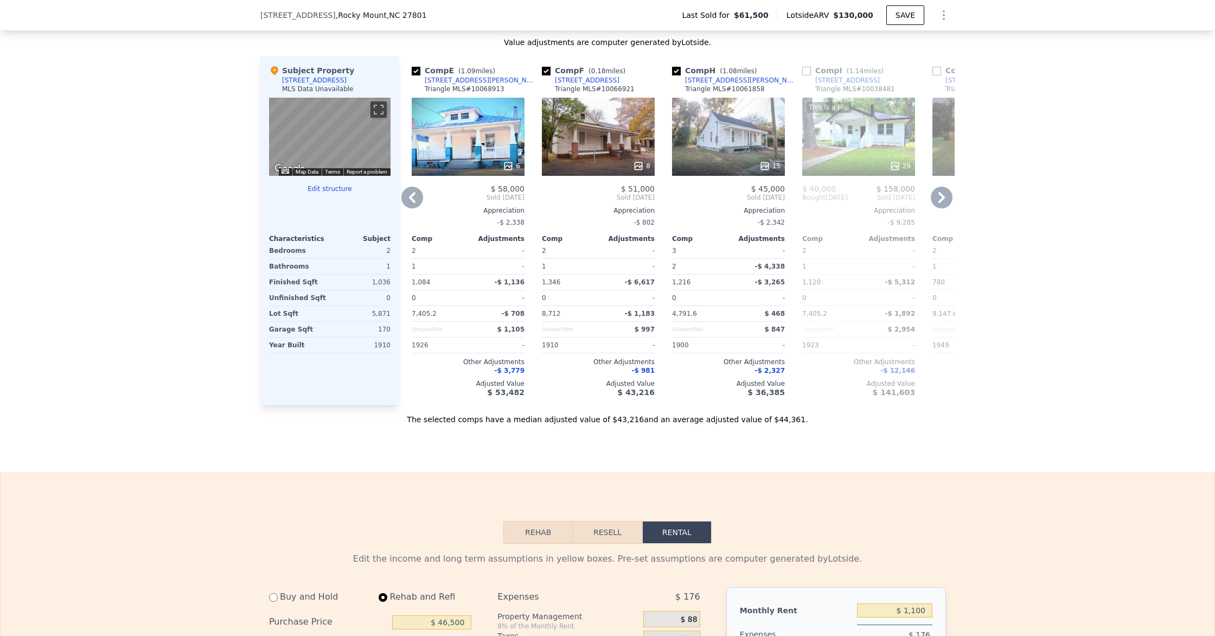
click at [496, 149] on div "6" at bounding box center [468, 137] width 113 height 78
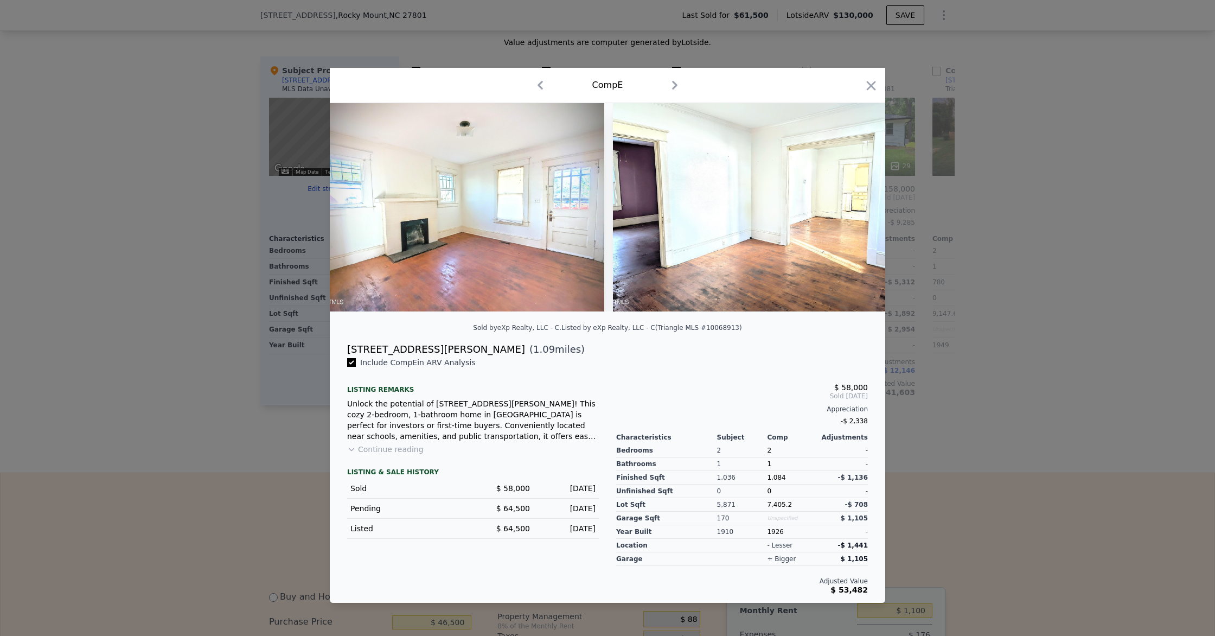
scroll to position [0, 1248]
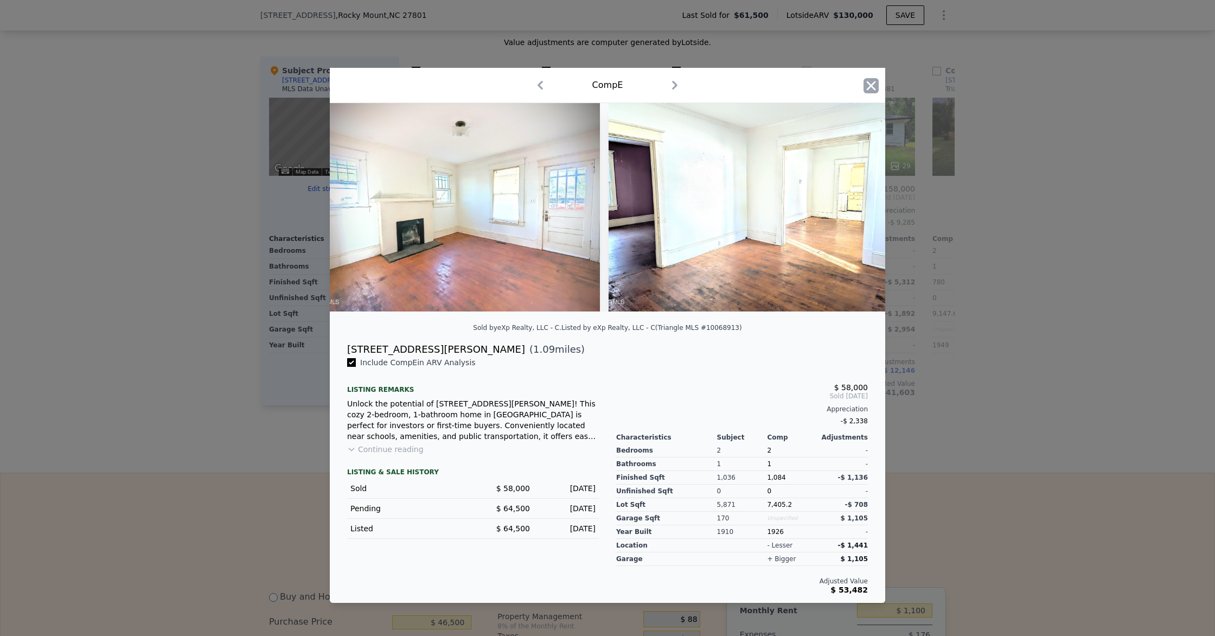
click at [871, 89] on icon "button" at bounding box center [870, 85] width 15 height 15
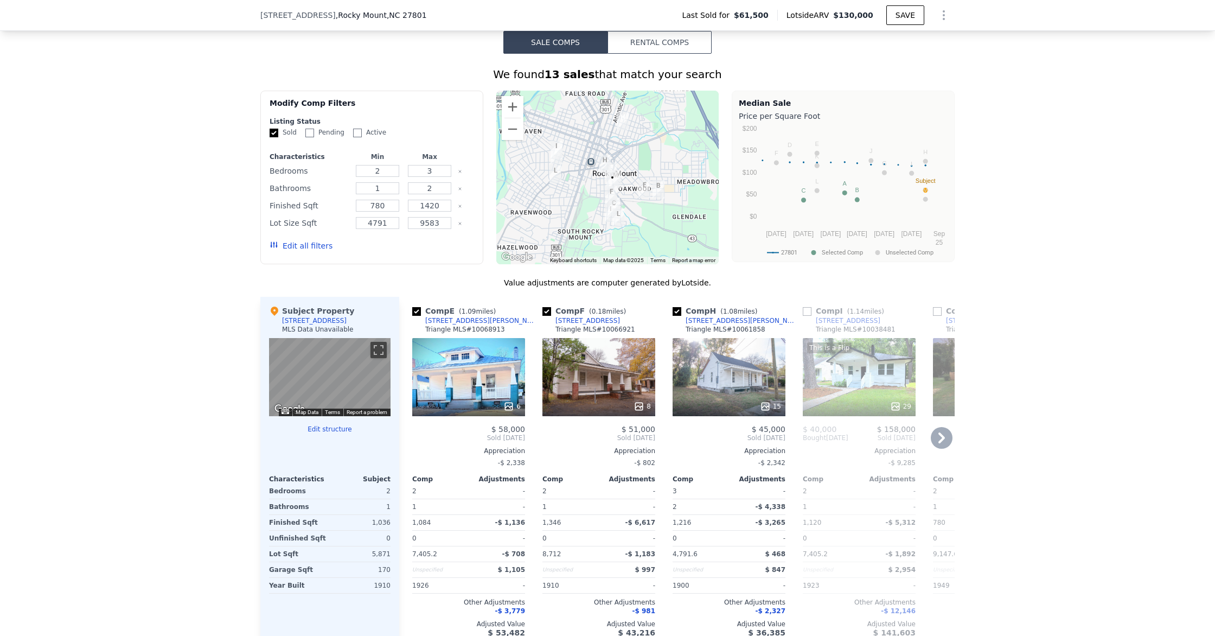
scroll to position [787, 0]
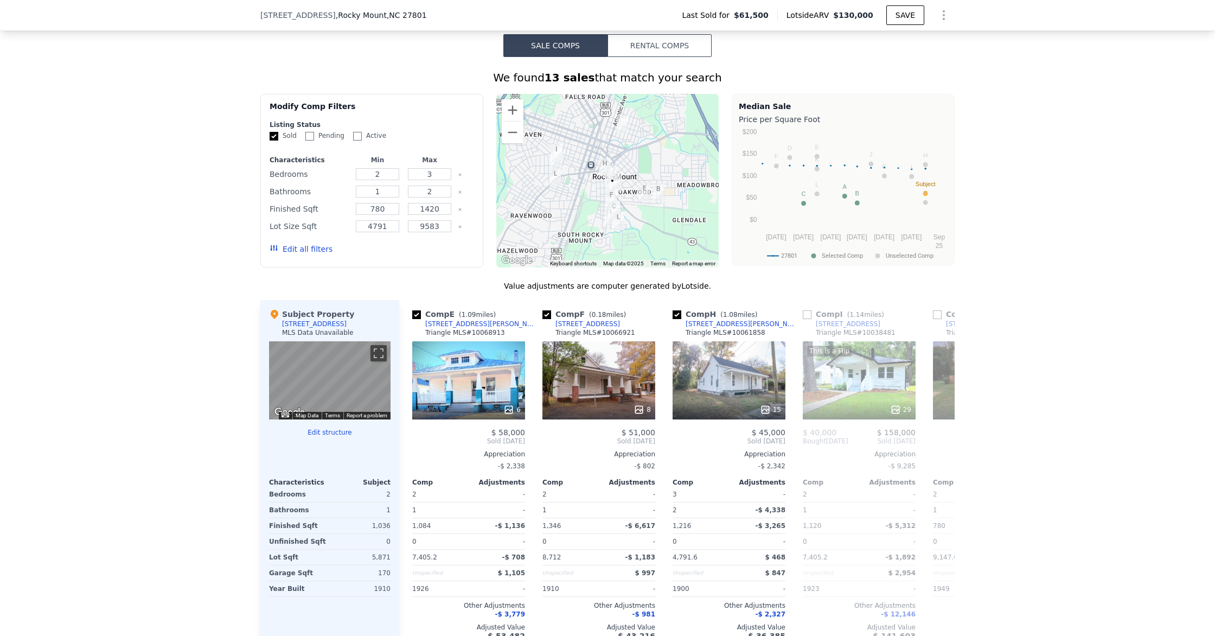
click at [685, 43] on button "Rental Comps" at bounding box center [659, 45] width 104 height 23
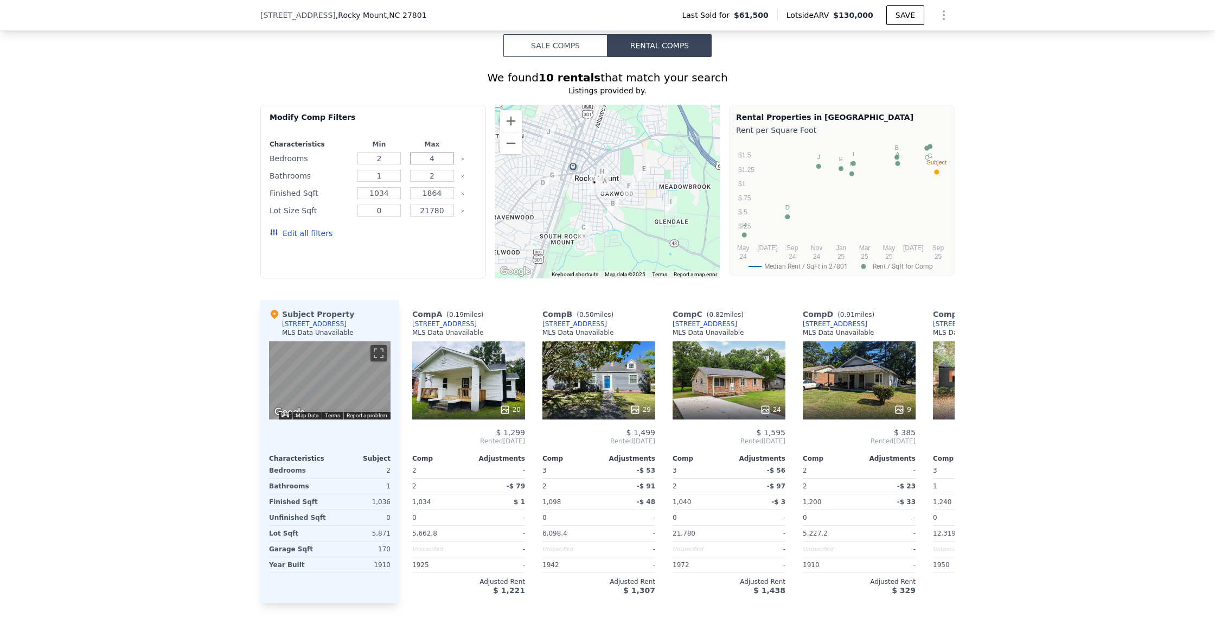
click at [436, 160] on input "4" at bounding box center [432, 158] width 44 height 12
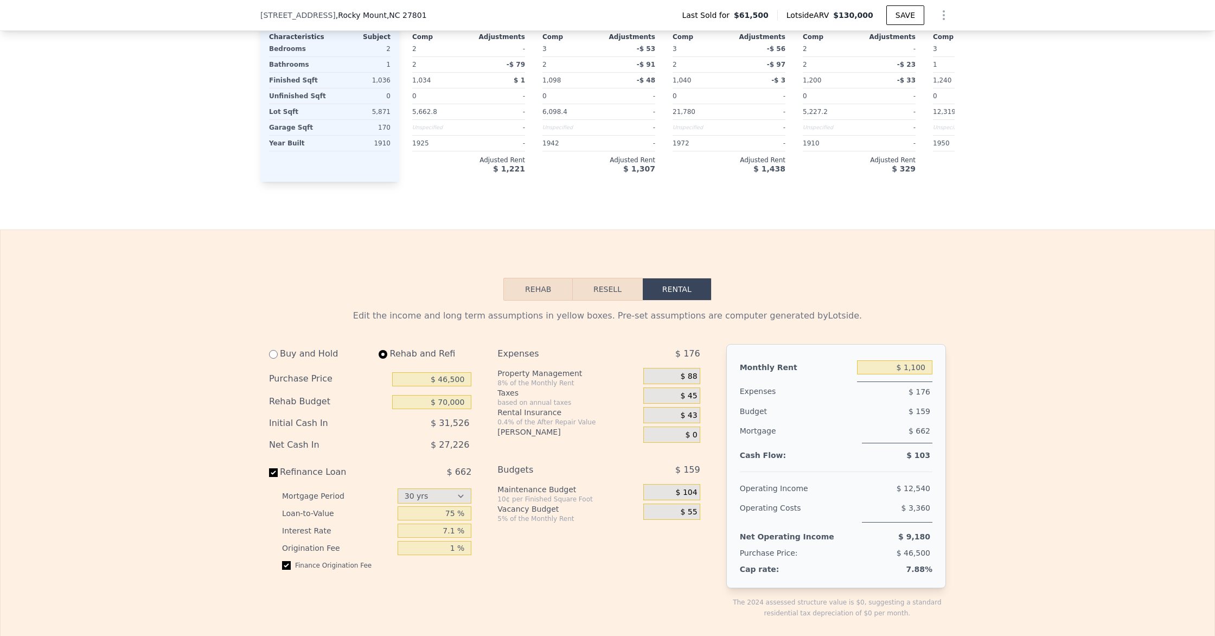
scroll to position [1208, 0]
click at [665, 511] on div "$ 55" at bounding box center [671, 512] width 56 height 16
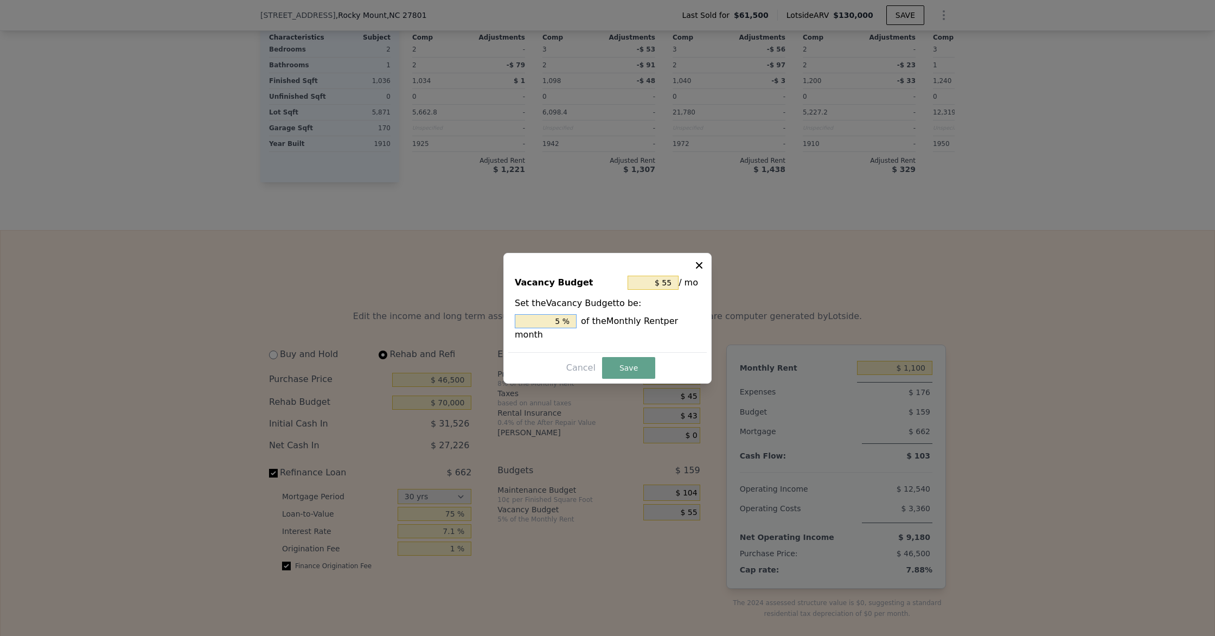
click at [559, 322] on input "5 %" at bounding box center [546, 321] width 62 height 14
type input "$ 88"
type input "8 %"
click at [627, 374] on button "Save" at bounding box center [628, 368] width 53 height 22
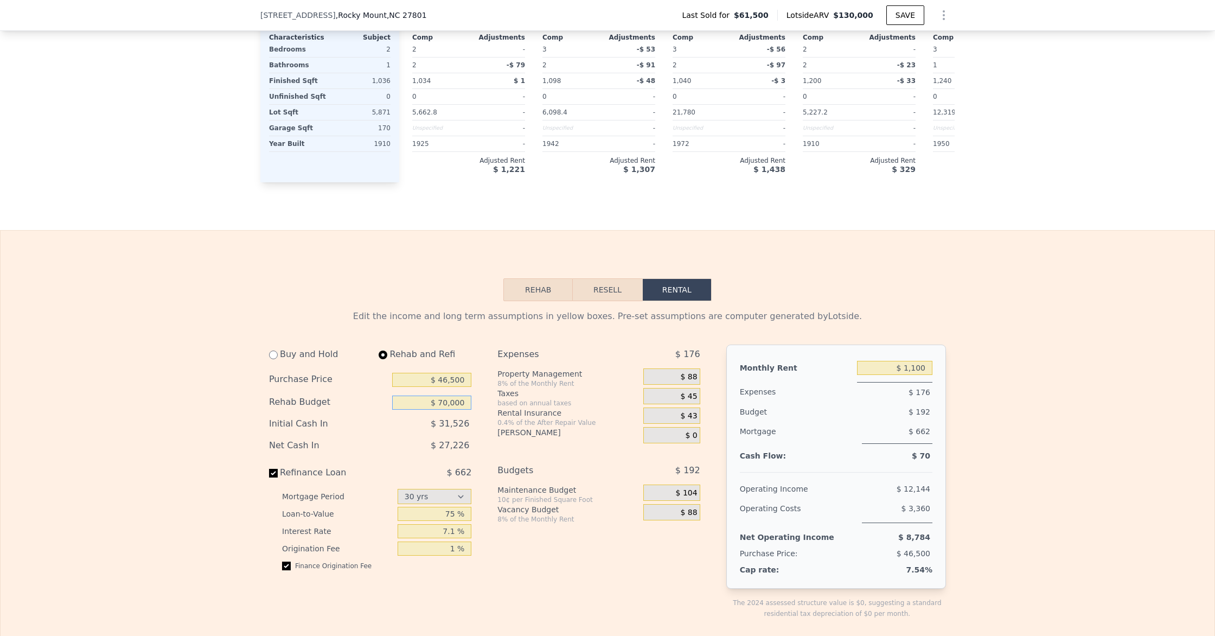
drag, startPoint x: 446, startPoint y: 406, endPoint x: 460, endPoint y: 414, distance: 16.1
click at [446, 406] on input "$ 70,000" at bounding box center [431, 402] width 79 height 14
click at [469, 433] on div "$ 28,966" at bounding box center [409, 424] width 124 height 20
click at [409, 519] on input "75 %" at bounding box center [434, 513] width 74 height 14
click at [639, 432] on div "[PERSON_NAME] $ 0" at bounding box center [598, 435] width 202 height 16
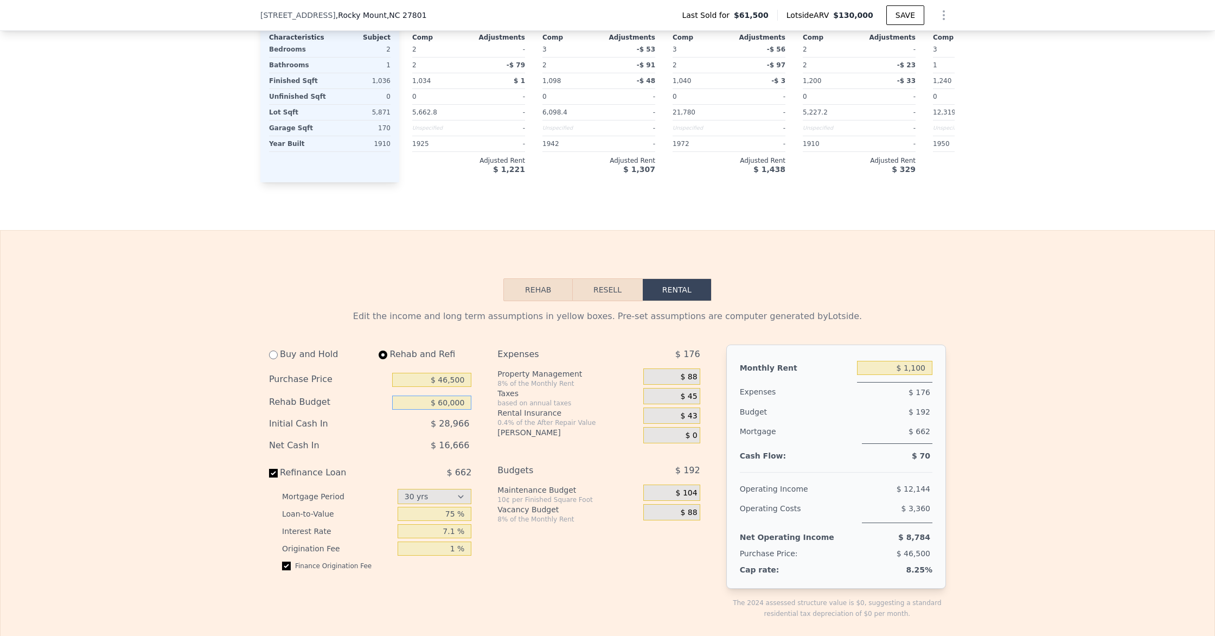
click at [446, 405] on input "$ 60,000" at bounding box center [431, 402] width 79 height 14
type input "$ 70,000"
click at [455, 447] on span "$ 16,666" at bounding box center [450, 445] width 38 height 10
click at [441, 531] on input "7.1 %" at bounding box center [434, 531] width 74 height 14
type input "6.1 %"
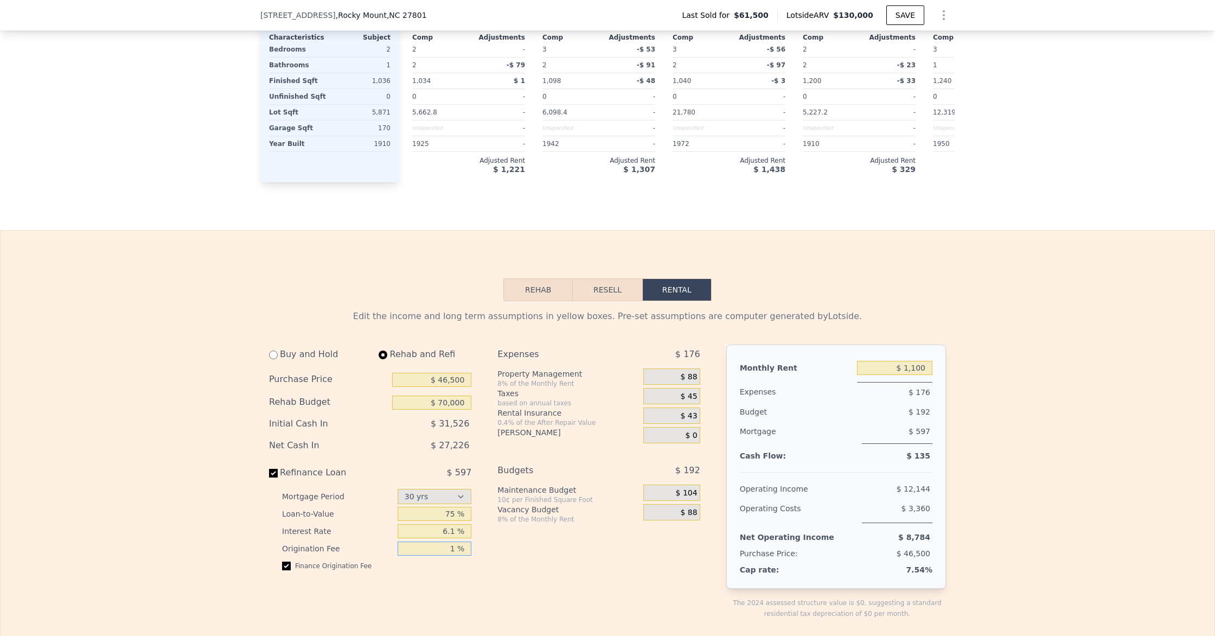
click at [453, 542] on input "1 %" at bounding box center [434, 548] width 74 height 14
click at [709, 427] on div "Buy and Hold Rehab and Refi Purchase Price $ 46,500 Rehab Budget $ 70,000 Initi…" at bounding box center [607, 490] width 677 height 292
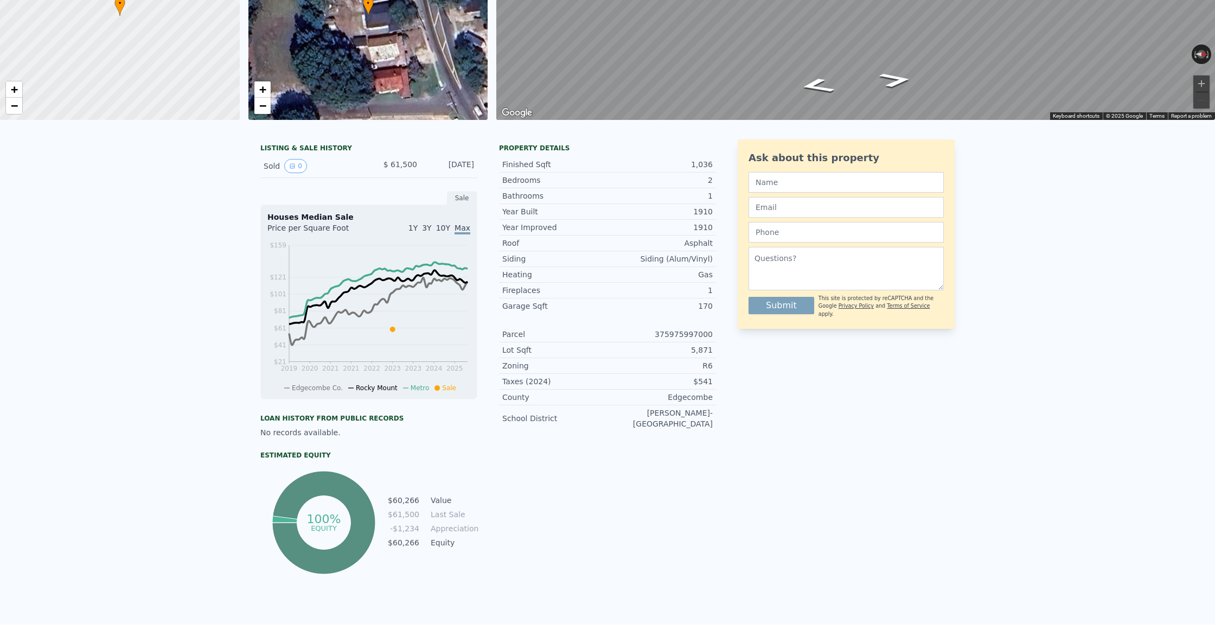
scroll to position [0, 0]
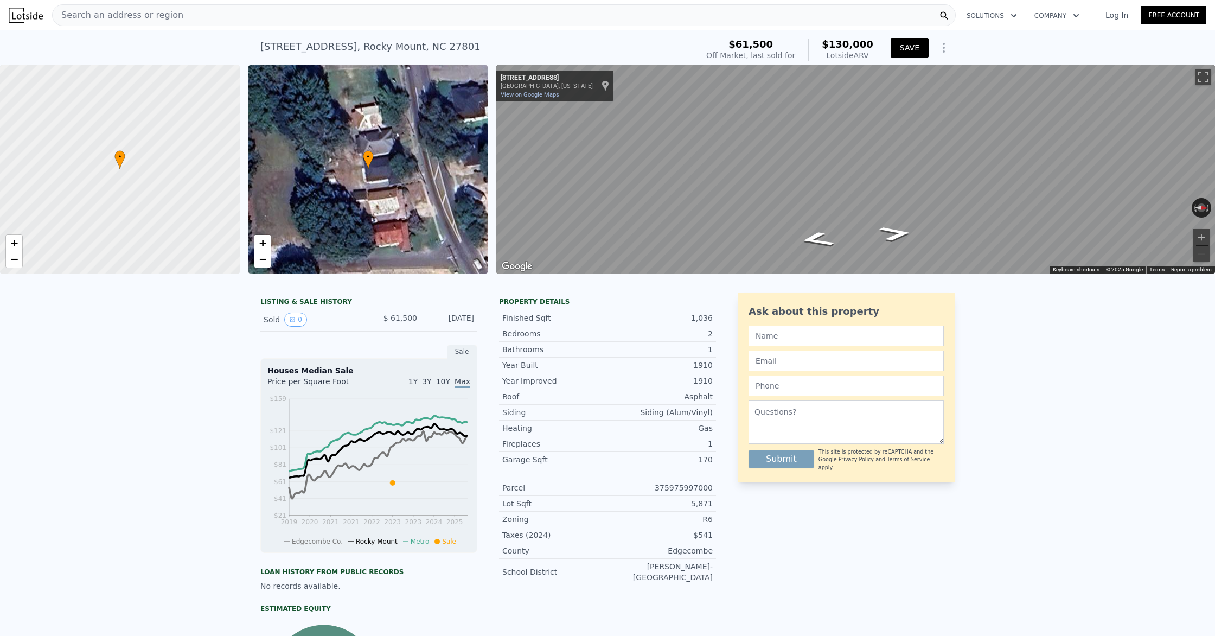
click at [907, 43] on button "SAVE" at bounding box center [909, 48] width 38 height 20
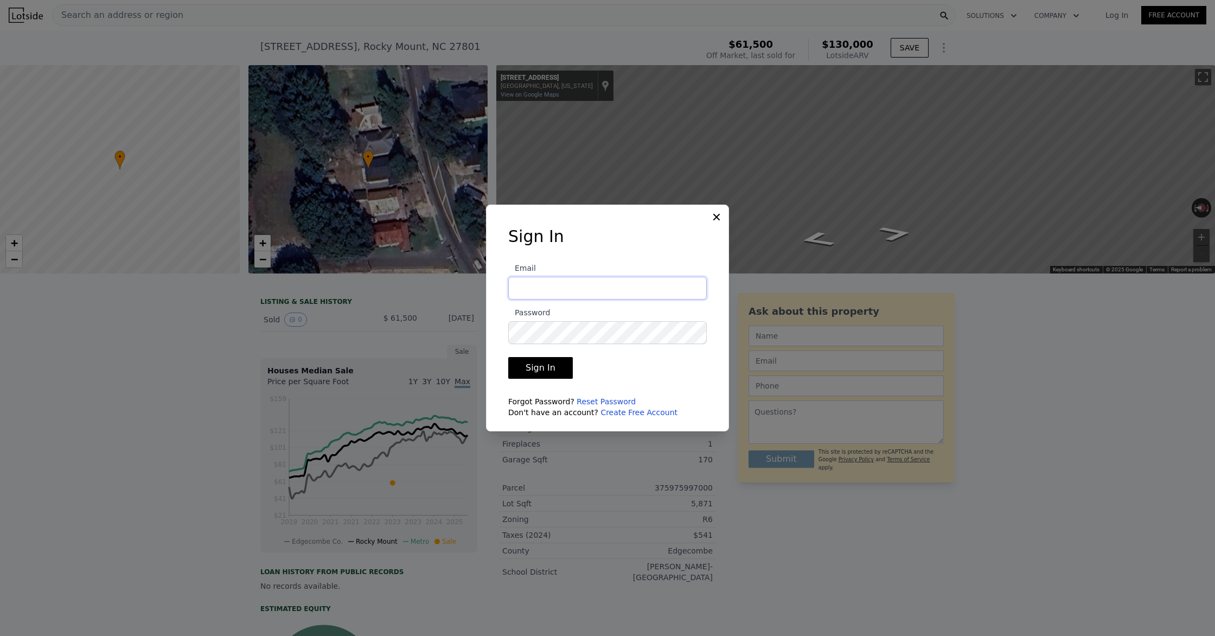
type input "[PERSON_NAME][EMAIL_ADDRESS][DOMAIN_NAME]"
click at [536, 366] on button "Sign In" at bounding box center [540, 368] width 65 height 22
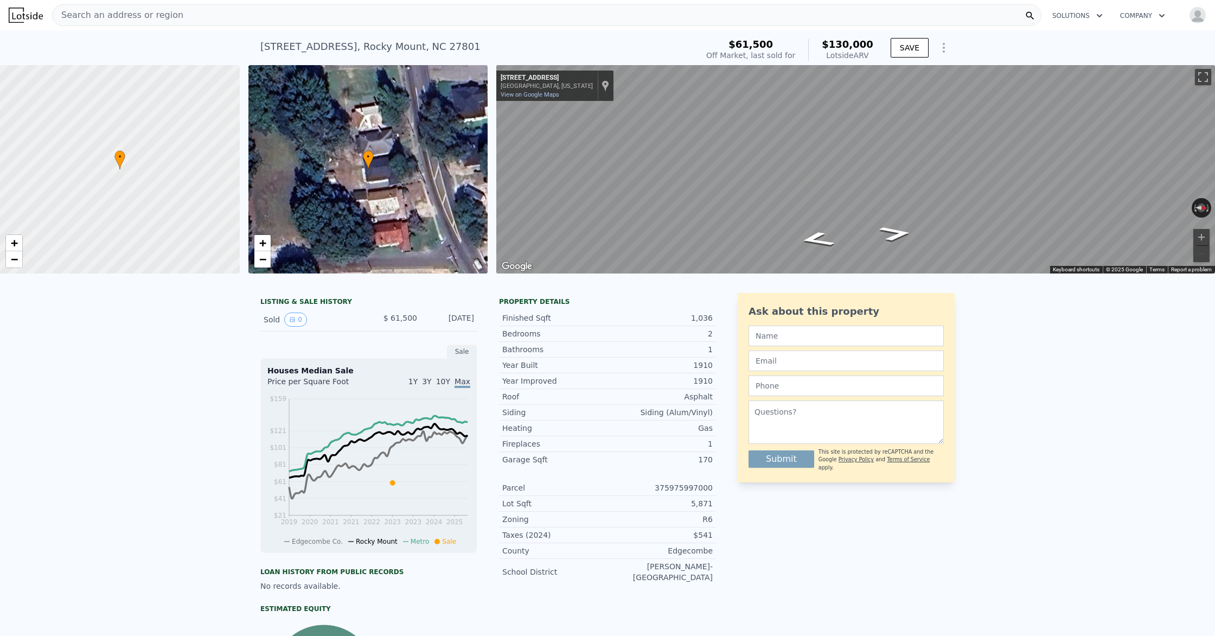
click at [1195, 18] on img "button" at bounding box center [1197, 15] width 17 height 17
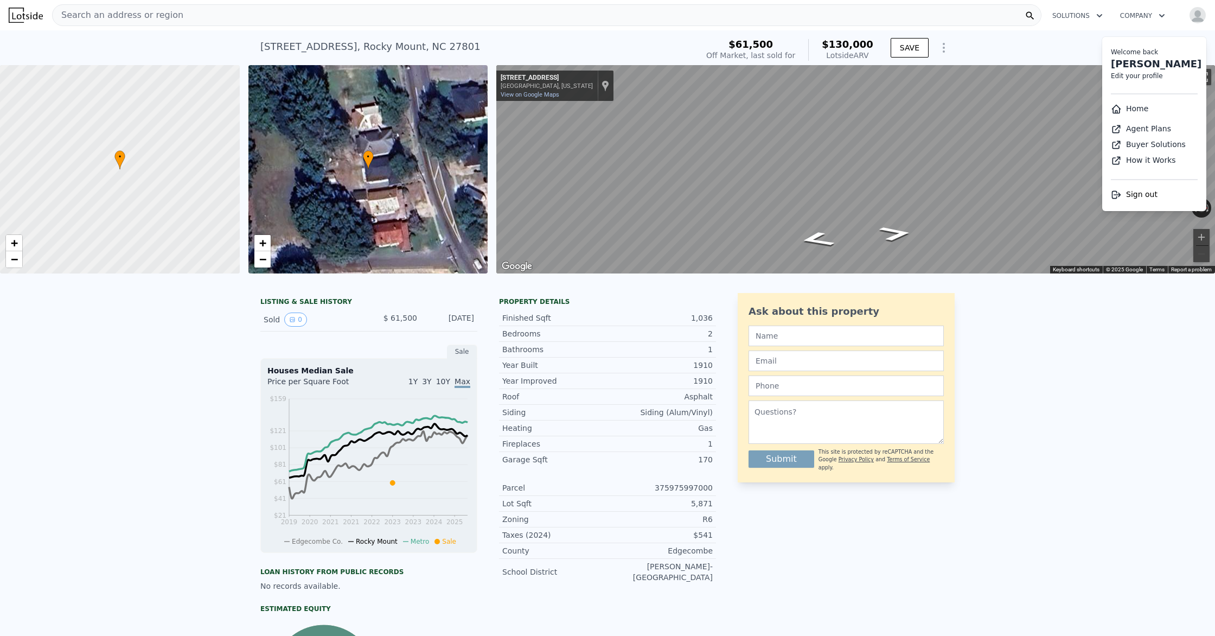
click at [1195, 18] on img "button" at bounding box center [1197, 15] width 17 height 17
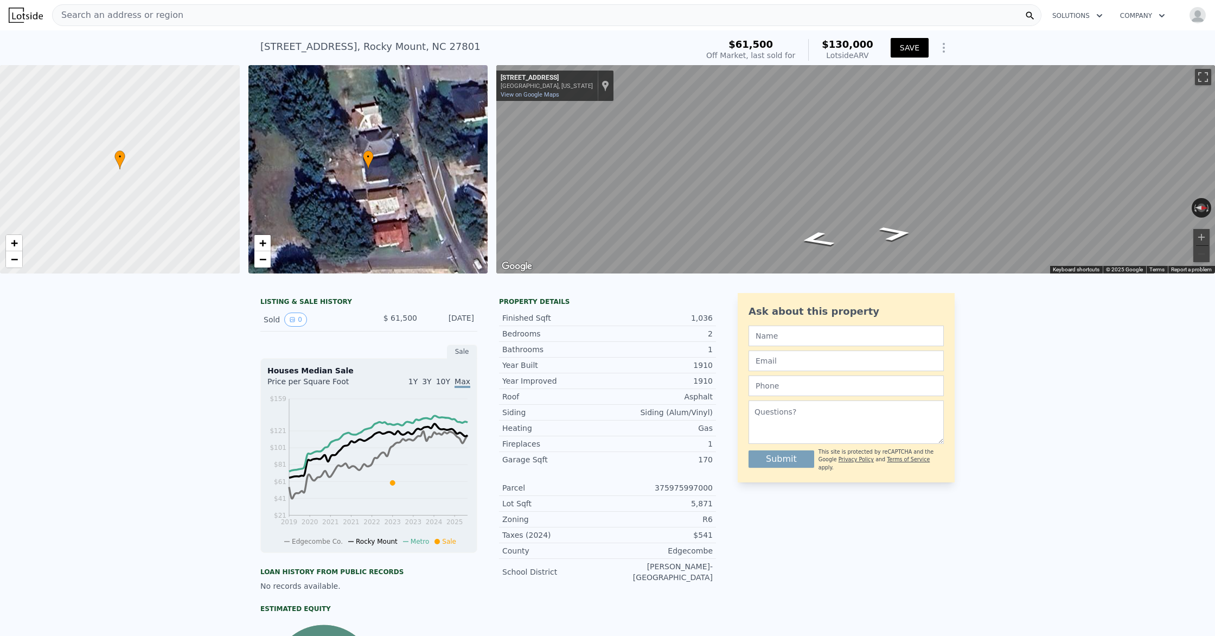
click at [900, 44] on button "SAVE" at bounding box center [909, 48] width 38 height 20
